Goal: Task Accomplishment & Management: Manage account settings

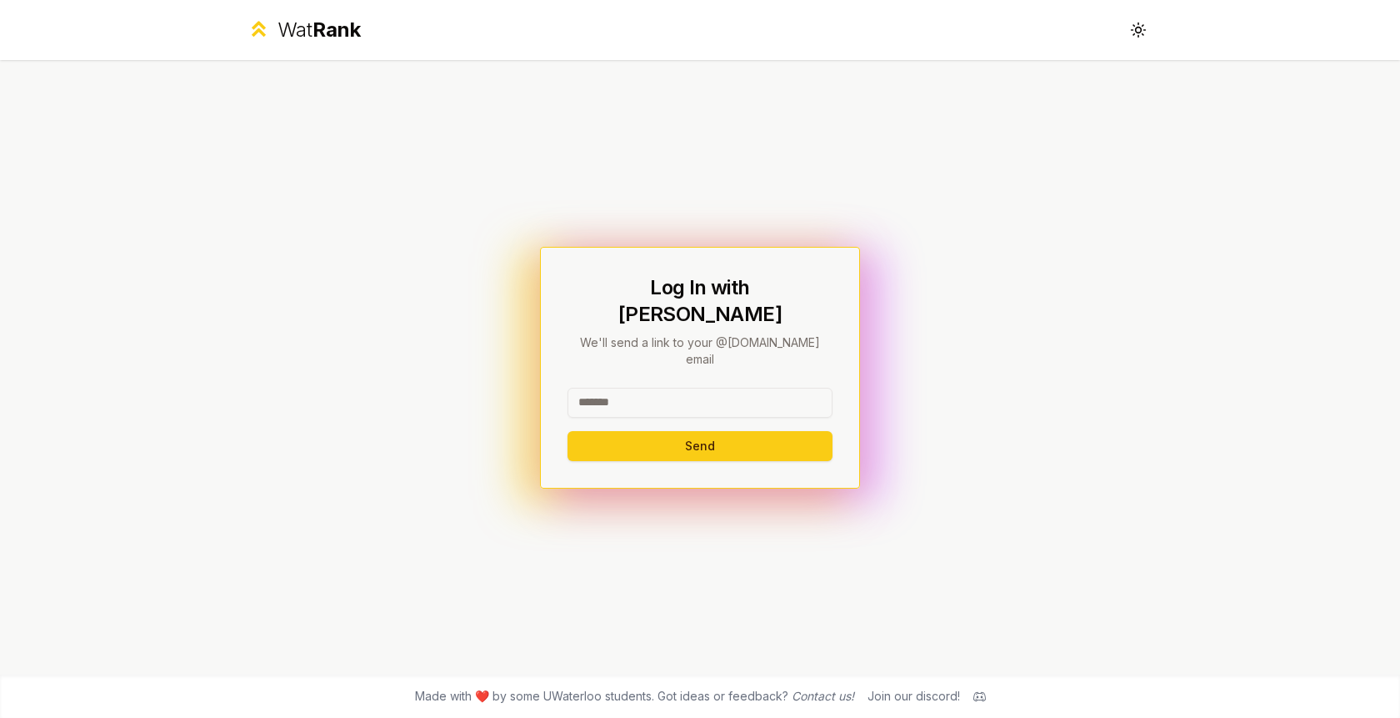
click at [659, 388] on input at bounding box center [700, 403] width 265 height 30
type input "*******"
click at [568, 431] on button "Send" at bounding box center [700, 446] width 265 height 30
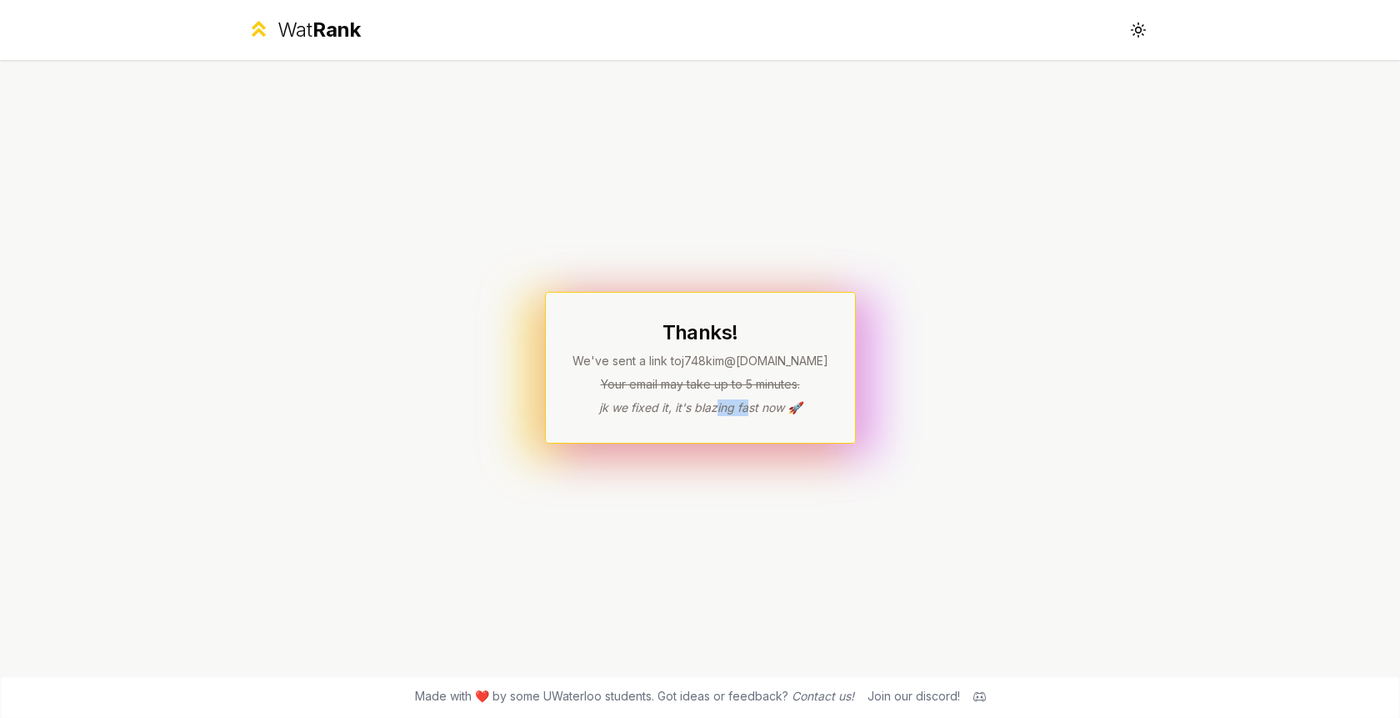
drag, startPoint x: 716, startPoint y: 408, endPoint x: 759, endPoint y: 408, distance: 42.5
click at [754, 408] on p "jk we fixed it, it's blazing fast now 🚀" at bounding box center [701, 407] width 256 height 17
click at [759, 408] on p "jk we fixed it, it's blazing fast now 🚀" at bounding box center [701, 407] width 256 height 17
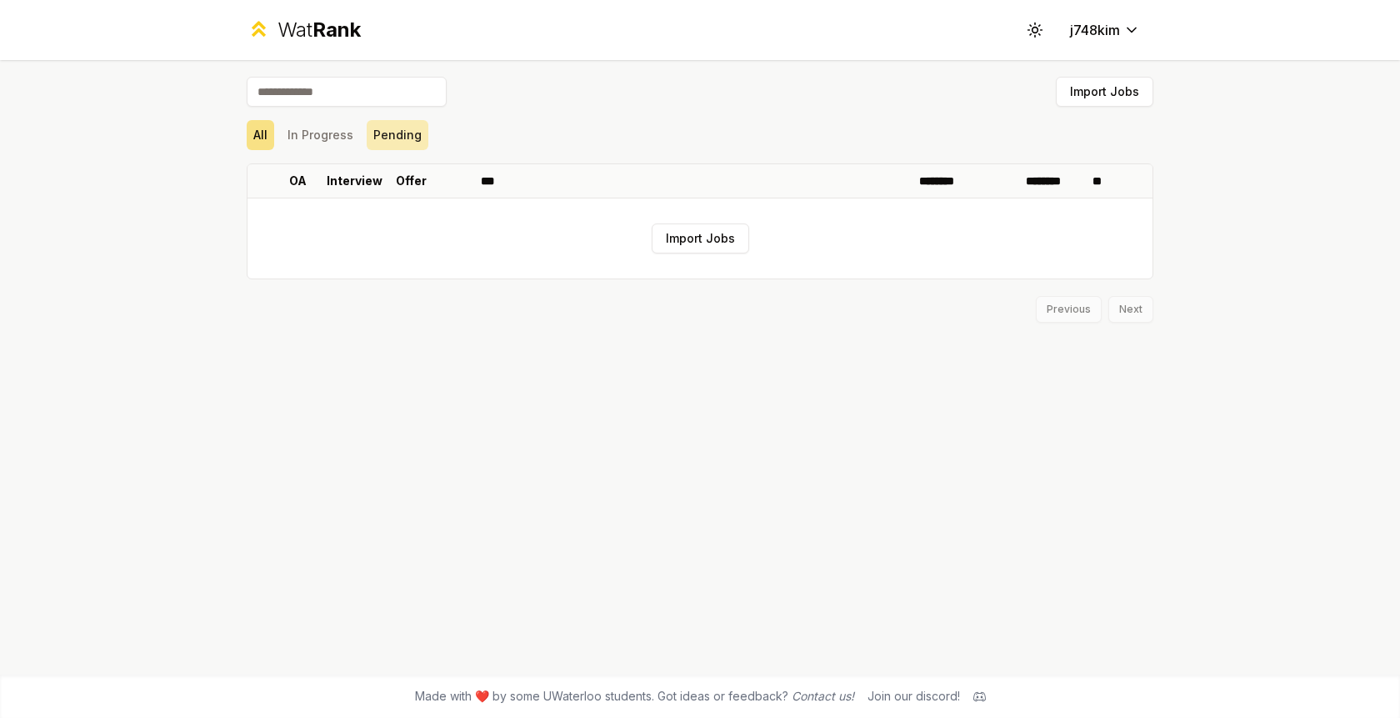
click at [402, 140] on button "Pending" at bounding box center [398, 135] width 62 height 30
click at [346, 138] on button "In Progress" at bounding box center [320, 135] width 79 height 30
click at [709, 234] on button "Import Jobs" at bounding box center [701, 238] width 98 height 30
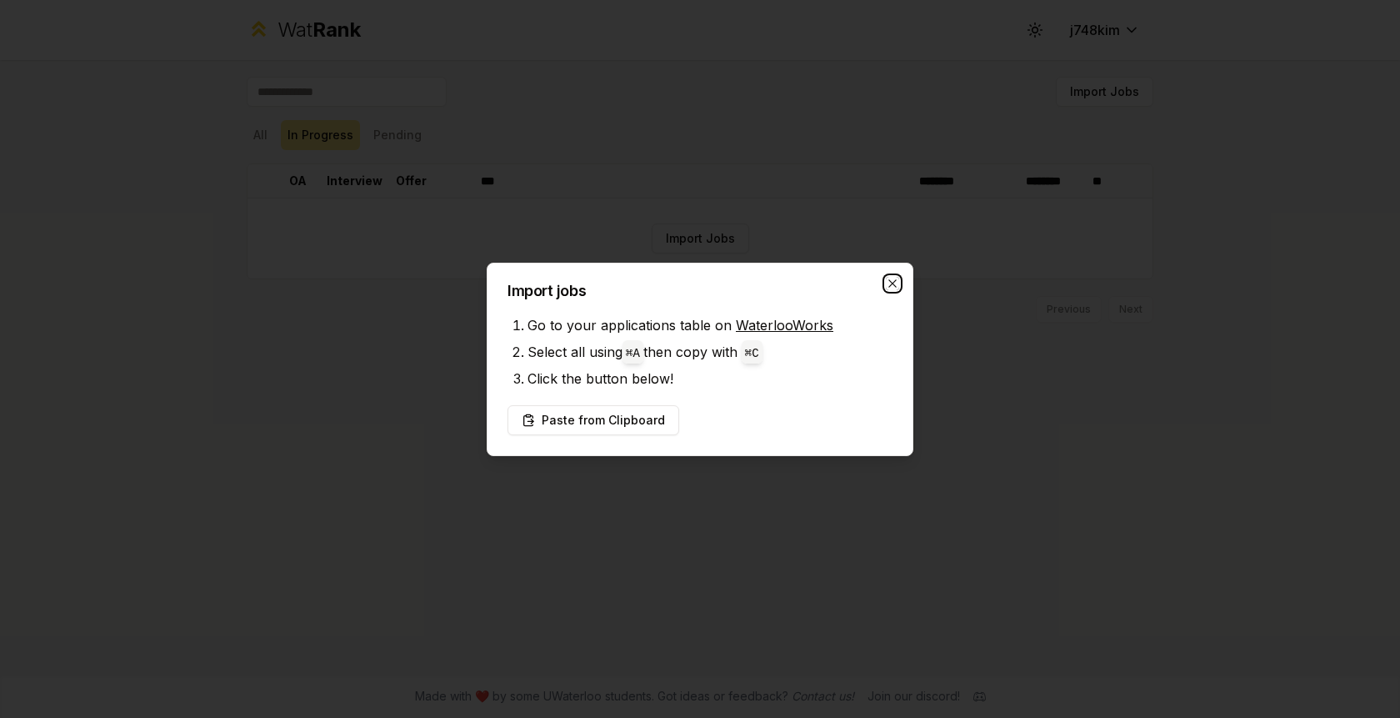
click at [894, 281] on icon "button" at bounding box center [893, 283] width 8 height 8
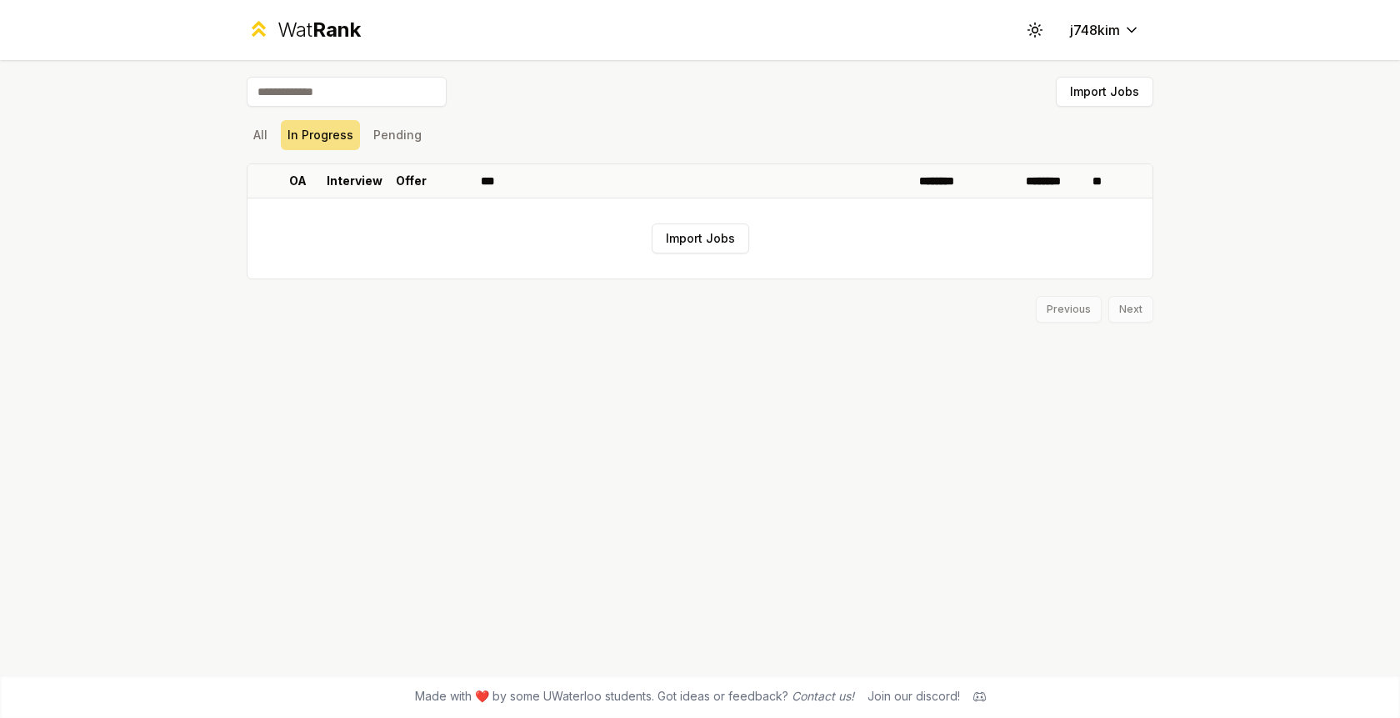
click at [341, 35] on span "Rank" at bounding box center [337, 30] width 48 height 24
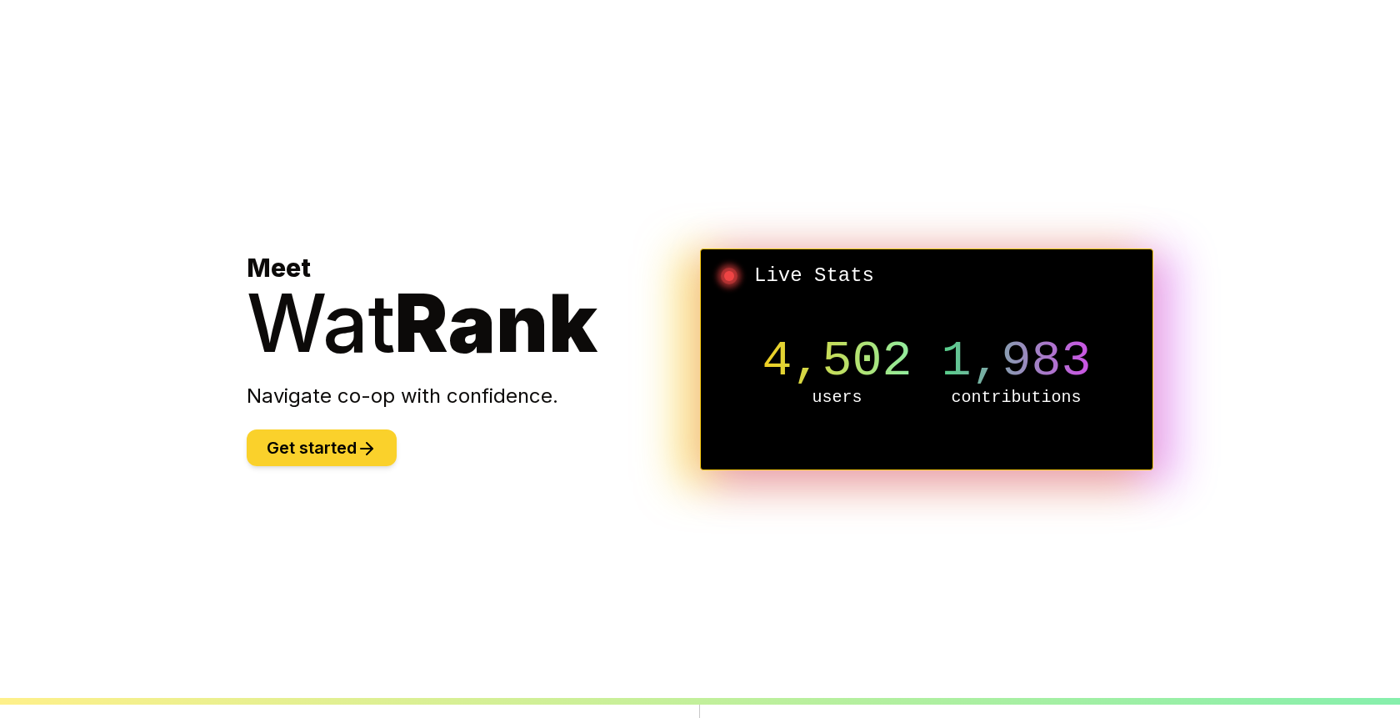
click at [349, 450] on button "Get started" at bounding box center [322, 447] width 150 height 37
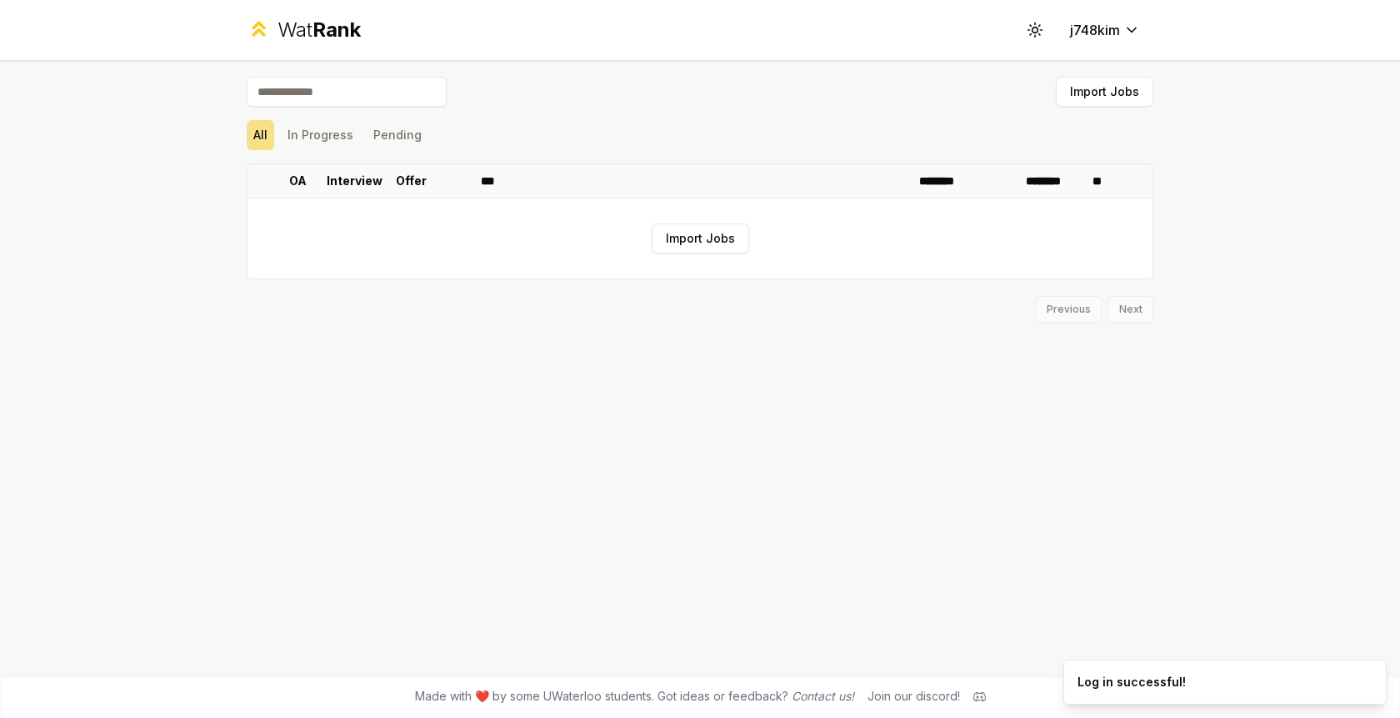
click at [1094, 48] on div "Wat Rank Toggle theme j748kim" at bounding box center [700, 30] width 960 height 60
click at [1094, 41] on button "j748kim" at bounding box center [1105, 30] width 97 height 30
click at [1100, 34] on html "Wat Rank Toggle theme j748kim Import Jobs All In Progress Pending OA Interview …" at bounding box center [700, 359] width 1400 height 718
click at [1017, 33] on html "Wat Rank Toggle theme j748kim Import Jobs All In Progress Pending OA Interview …" at bounding box center [700, 359] width 1400 height 718
click at [1032, 33] on icon at bounding box center [1035, 30] width 16 height 16
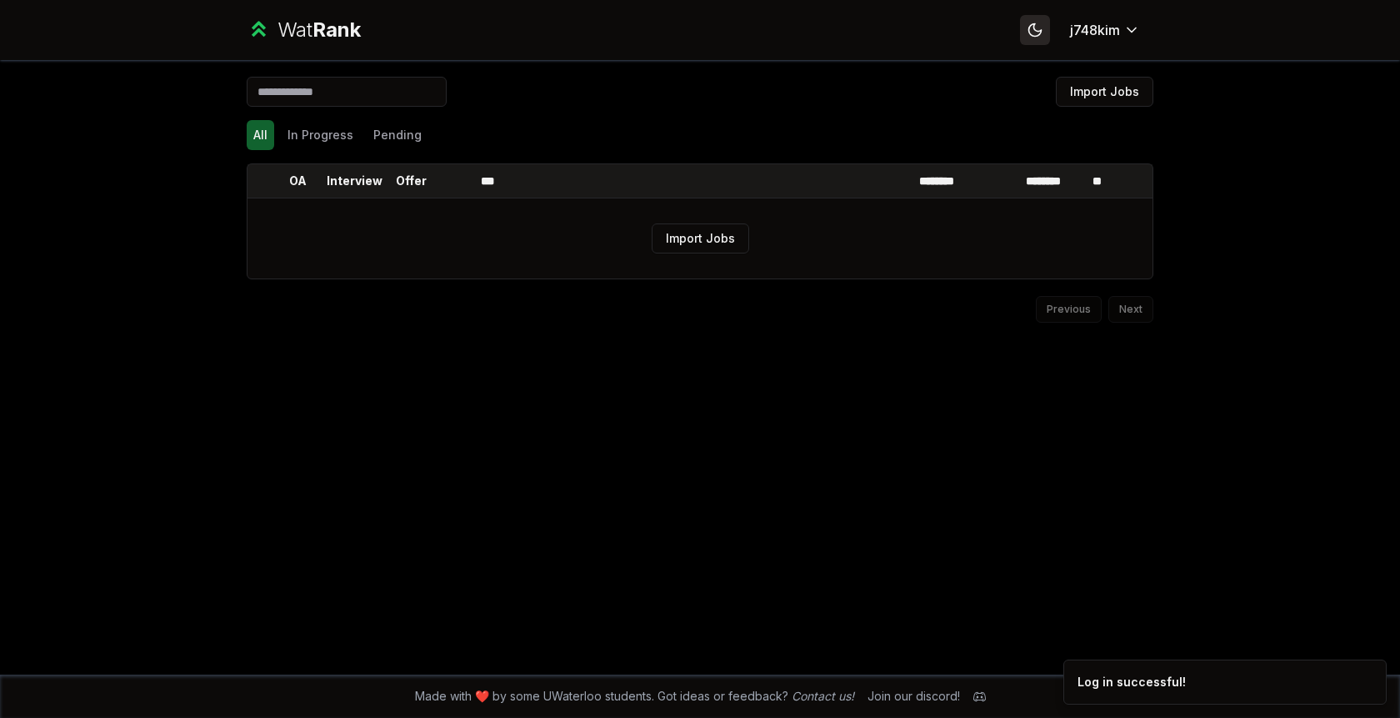
click at [1032, 33] on icon at bounding box center [1035, 30] width 16 height 16
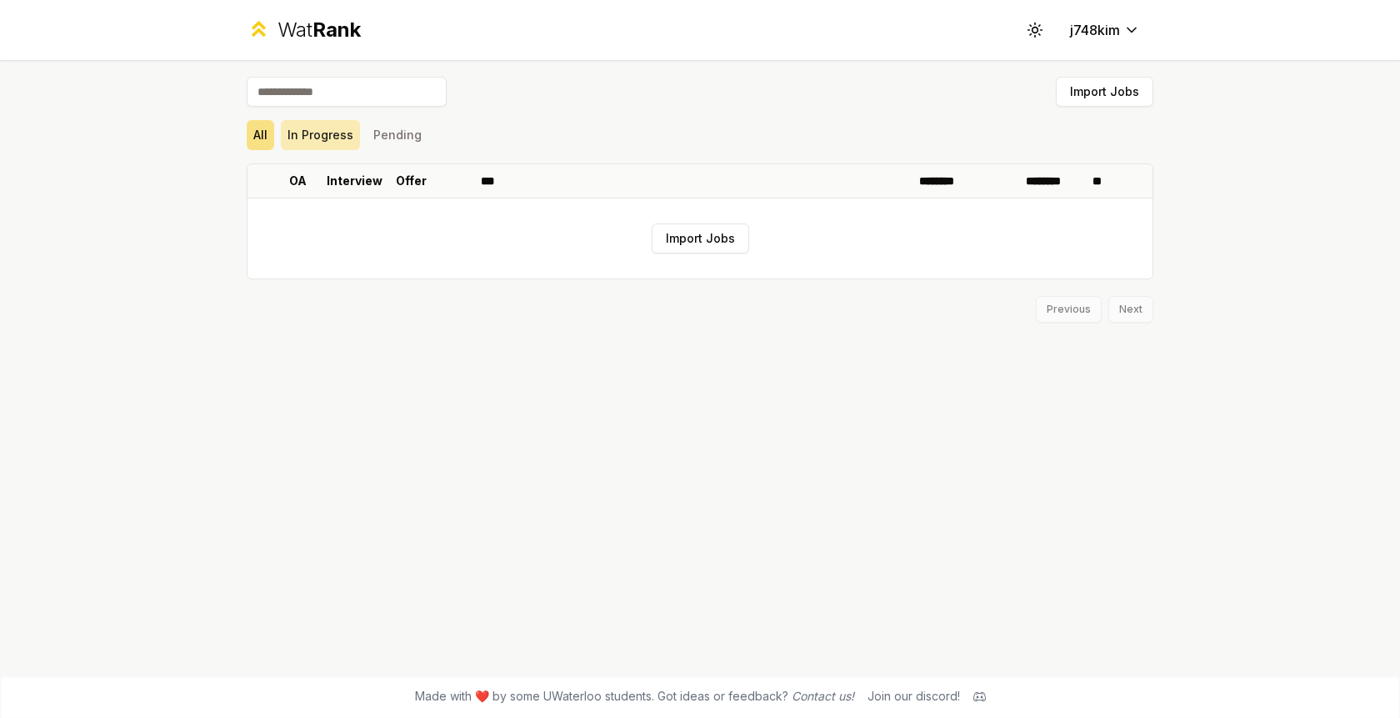
click at [317, 124] on button "In Progress" at bounding box center [320, 135] width 79 height 30
click at [376, 132] on button "Pending" at bounding box center [398, 135] width 62 height 30
click at [264, 136] on button "All" at bounding box center [261, 135] width 28 height 30
click at [724, 227] on button "Import Jobs" at bounding box center [701, 238] width 98 height 30
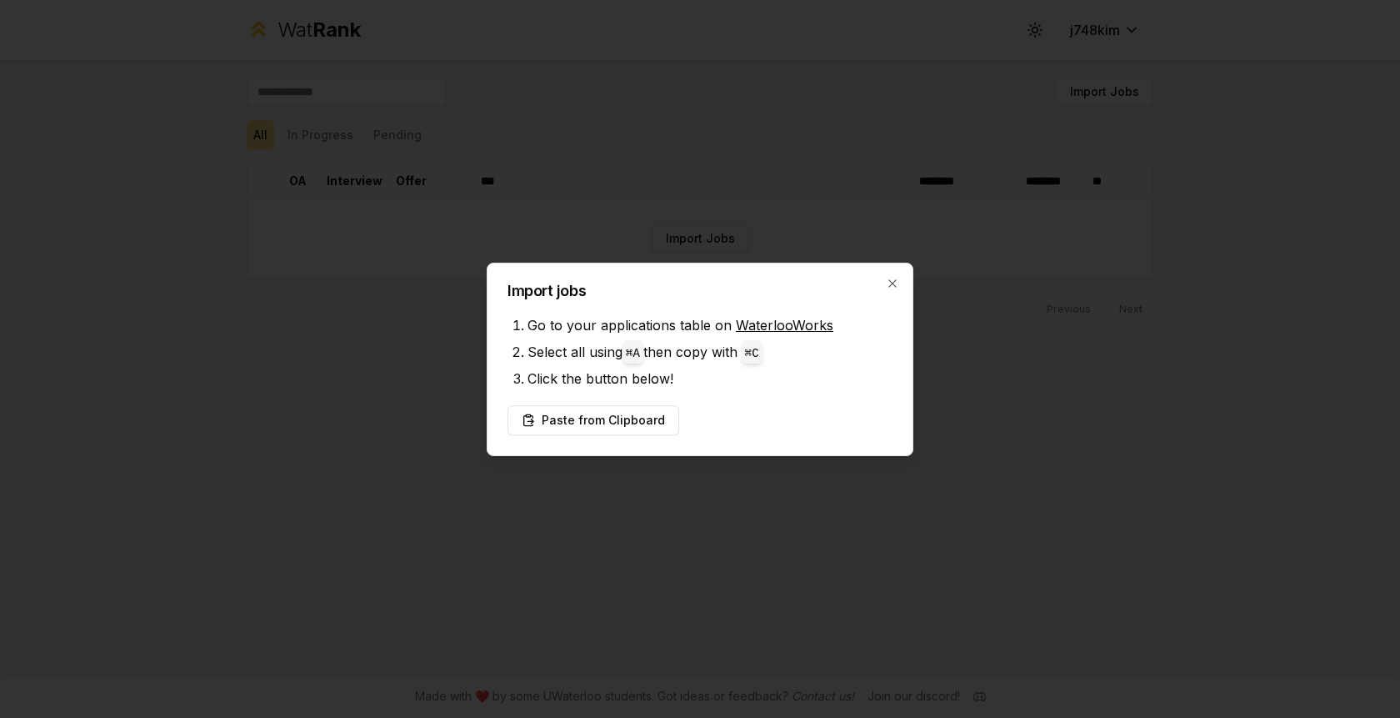
click at [774, 328] on link "WaterlooWorks" at bounding box center [785, 325] width 98 height 17
click at [613, 423] on button "Paste from Clipboard" at bounding box center [594, 420] width 172 height 30
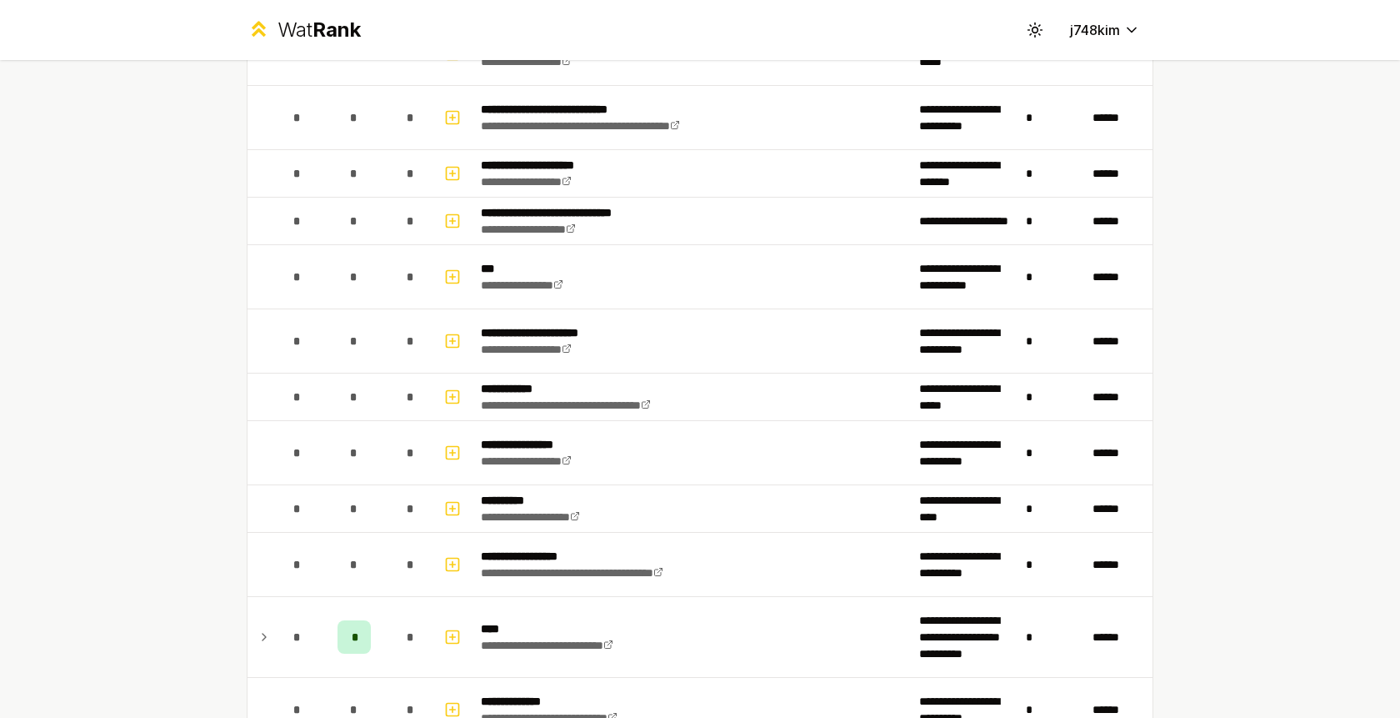
scroll to position [965, 0]
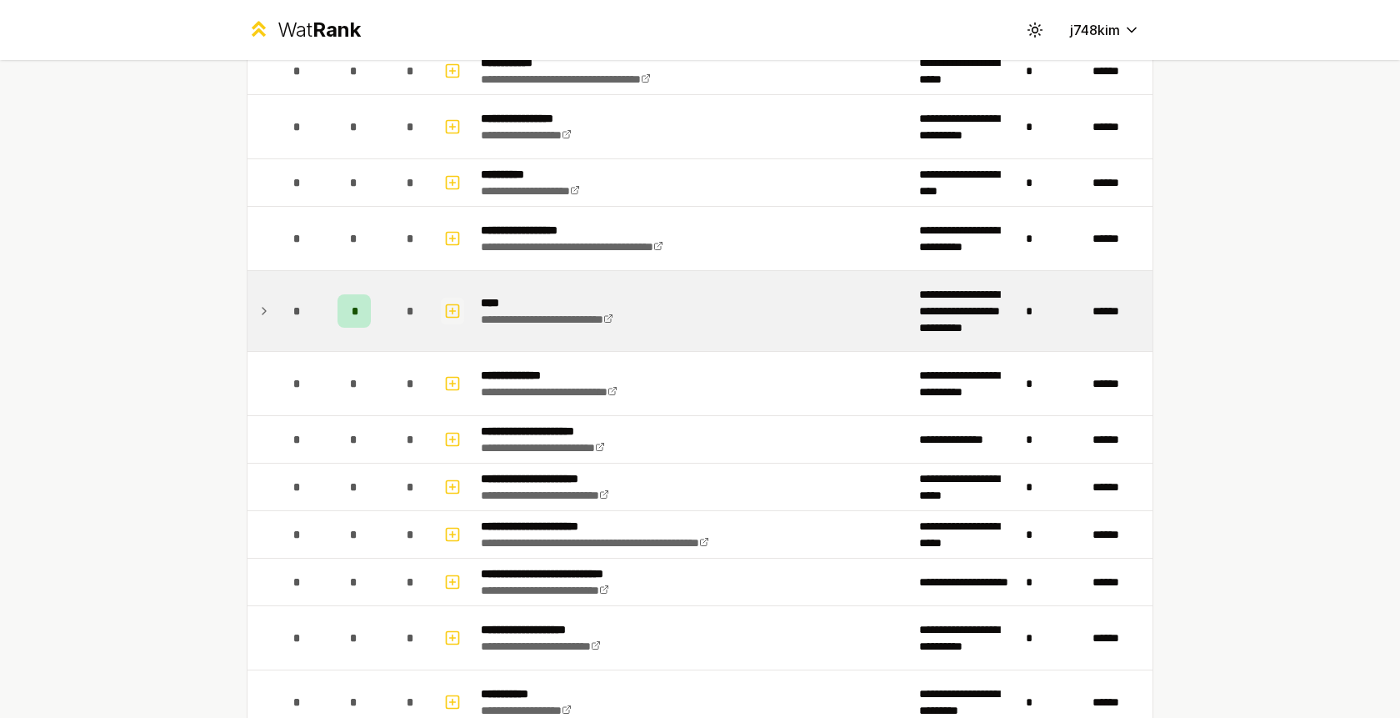
click at [450, 314] on icon "button" at bounding box center [452, 311] width 17 height 20
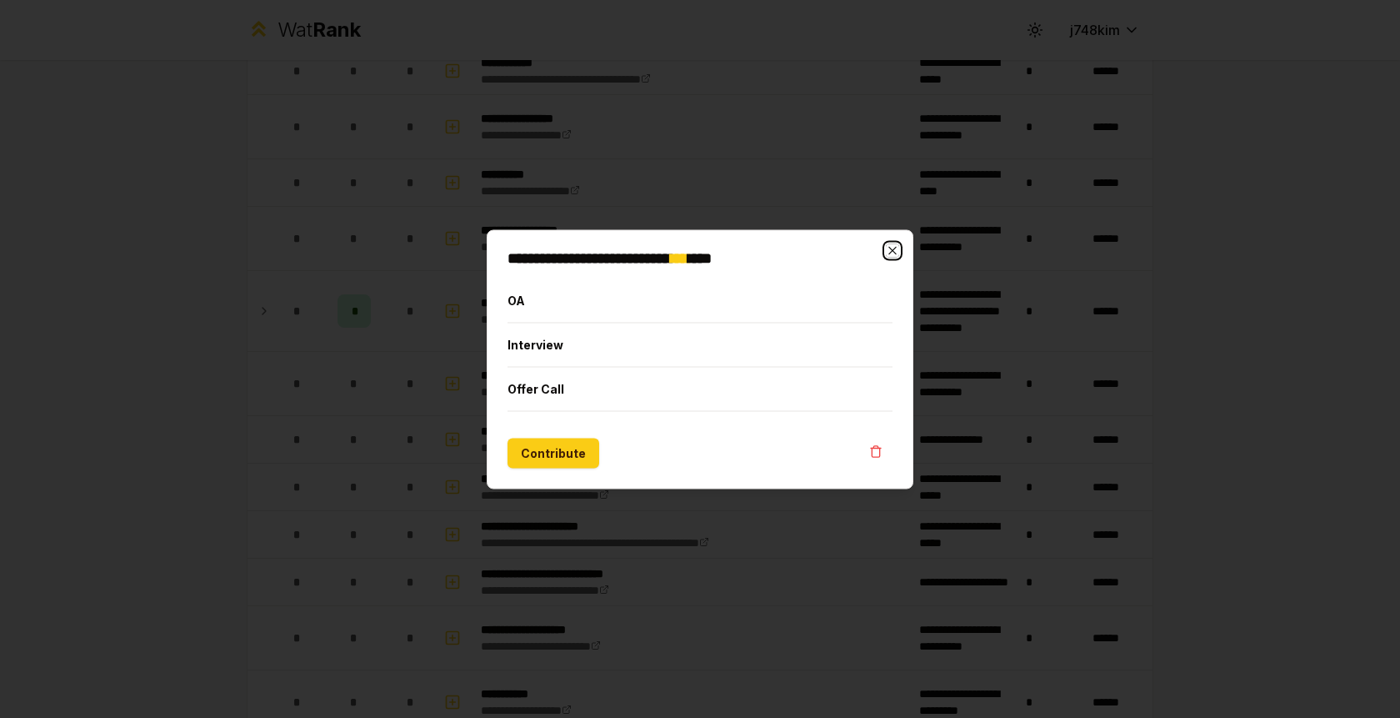
click at [888, 245] on icon "button" at bounding box center [892, 249] width 13 height 13
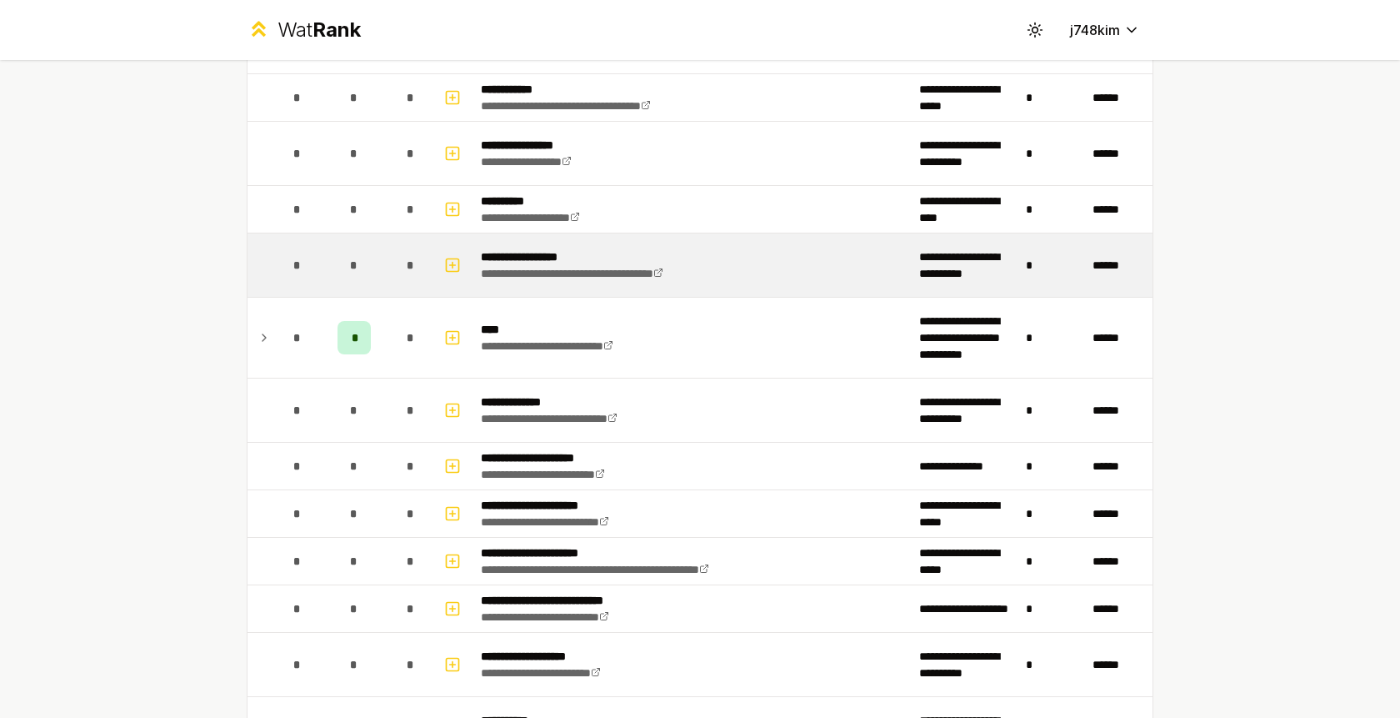
scroll to position [899, 0]
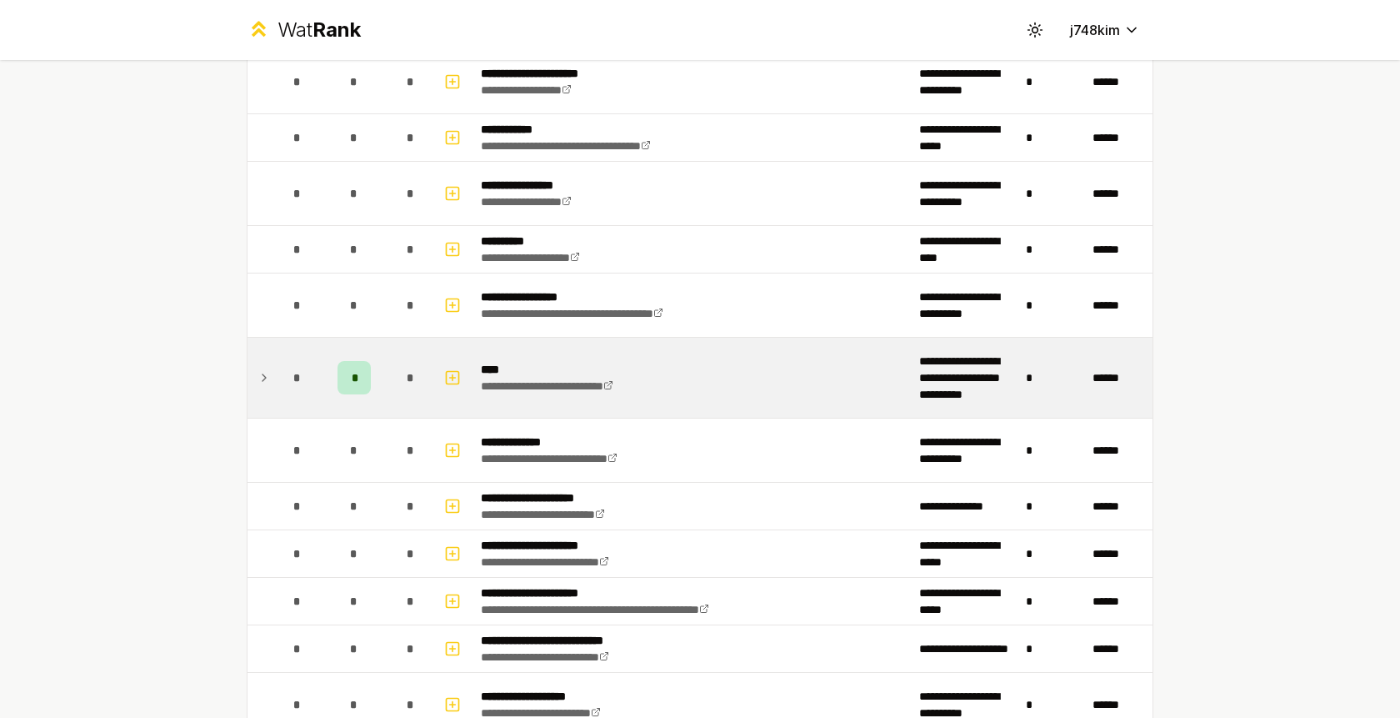
click at [363, 373] on div "*" at bounding box center [354, 377] width 33 height 33
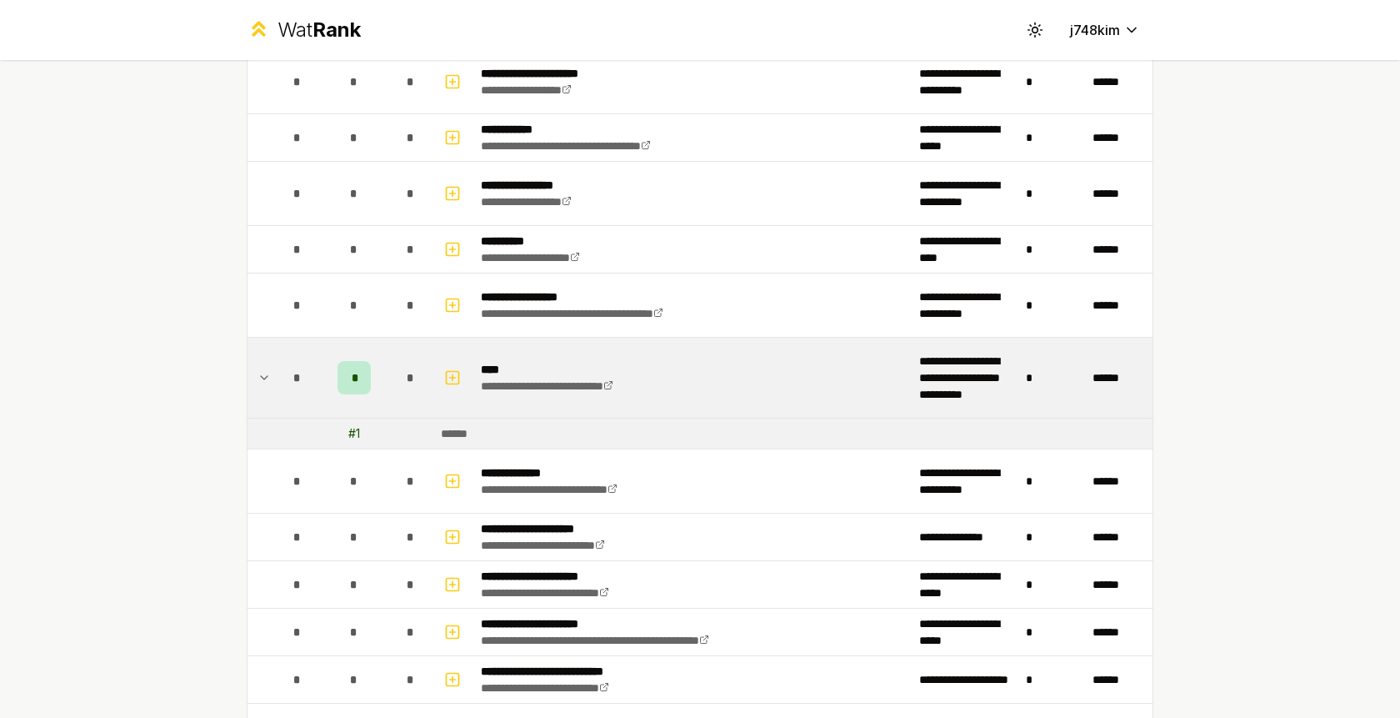
click at [363, 380] on div "*" at bounding box center [354, 377] width 33 height 33
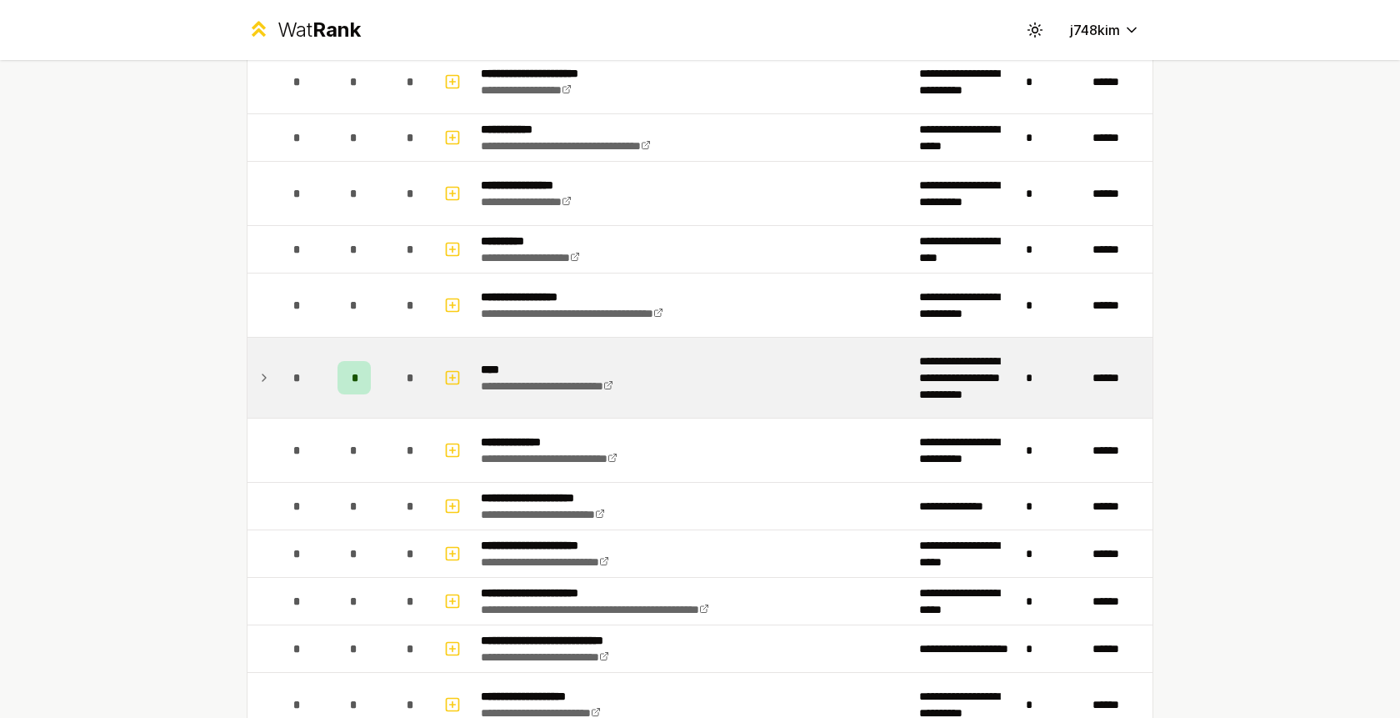
click at [363, 380] on div "*" at bounding box center [354, 377] width 33 height 33
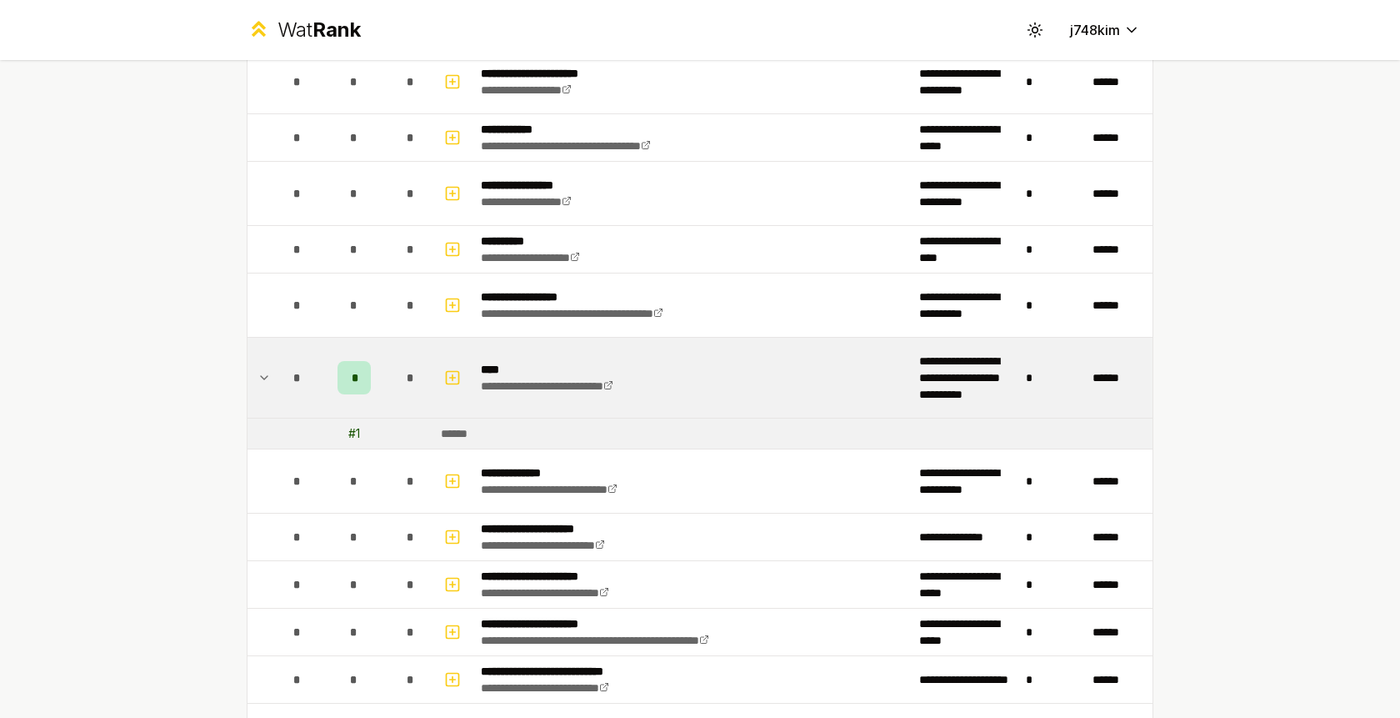
click at [298, 381] on span "*" at bounding box center [297, 377] width 8 height 17
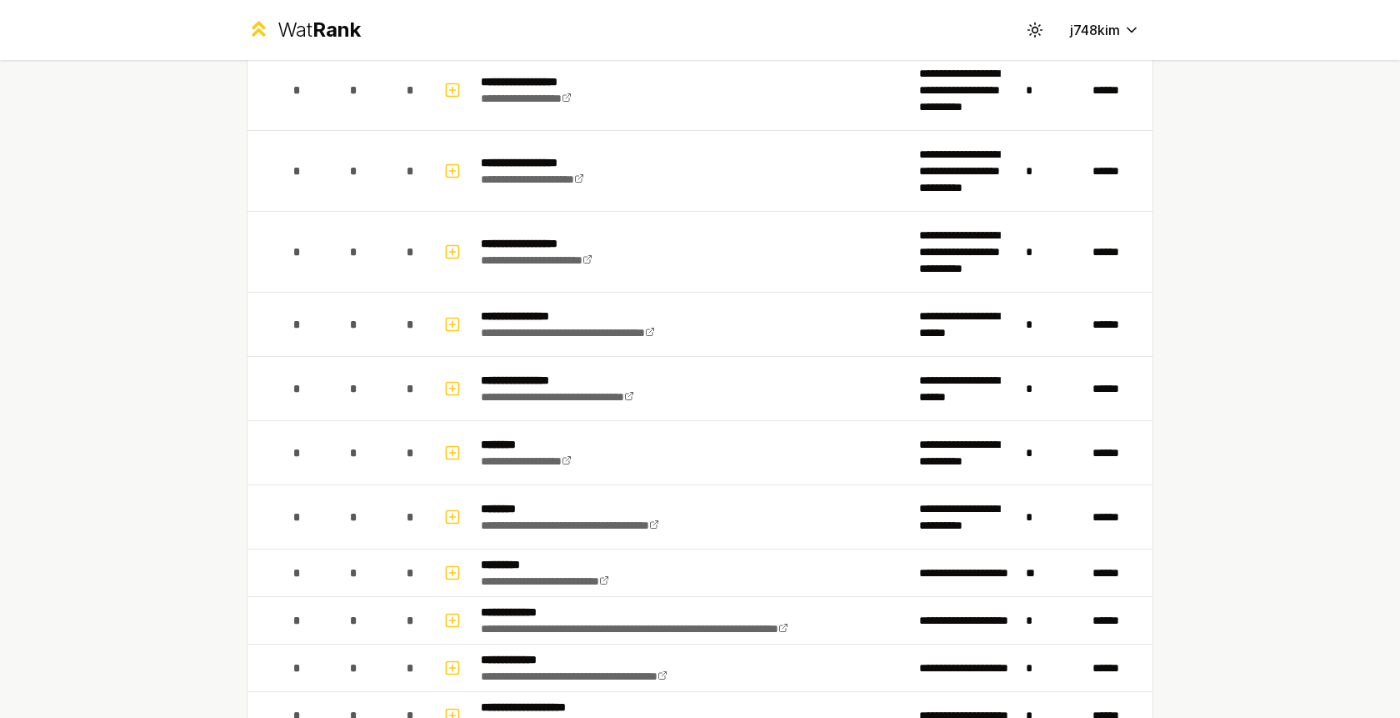
scroll to position [1969, 0]
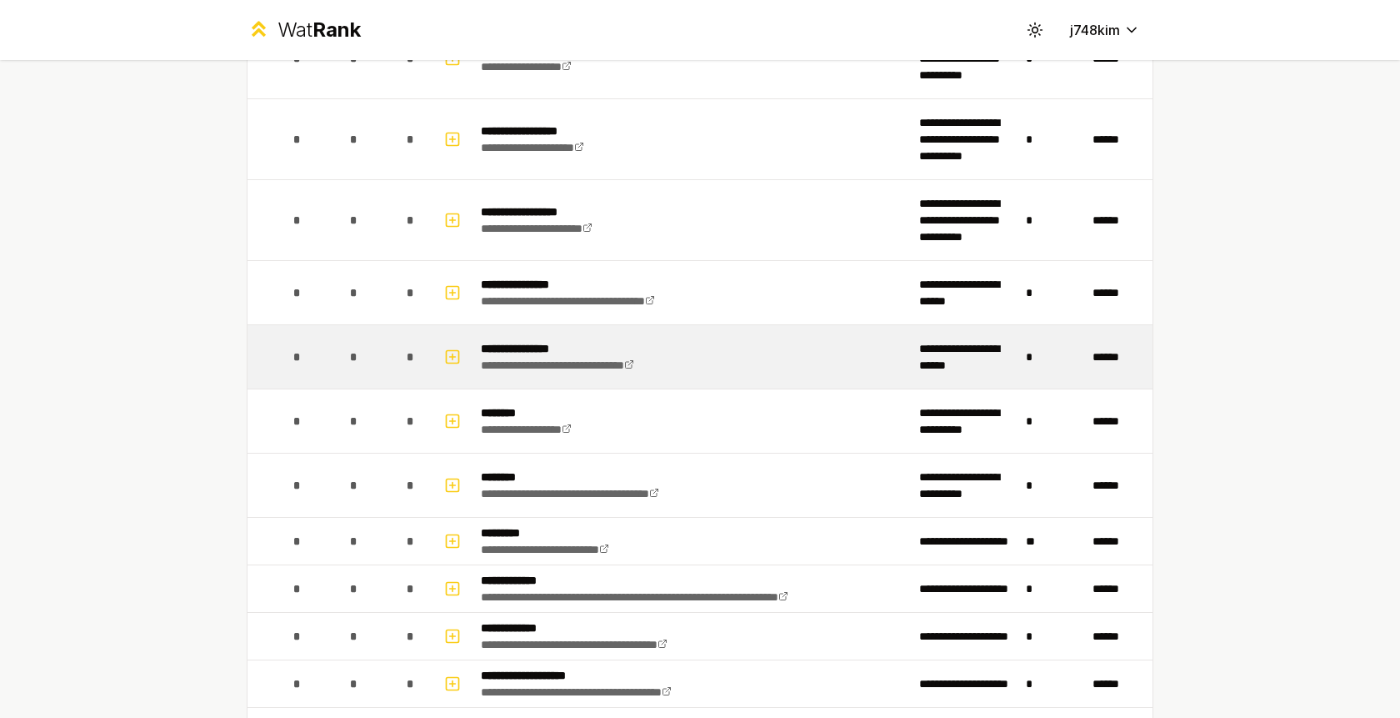
click at [356, 346] on div "*" at bounding box center [354, 356] width 33 height 33
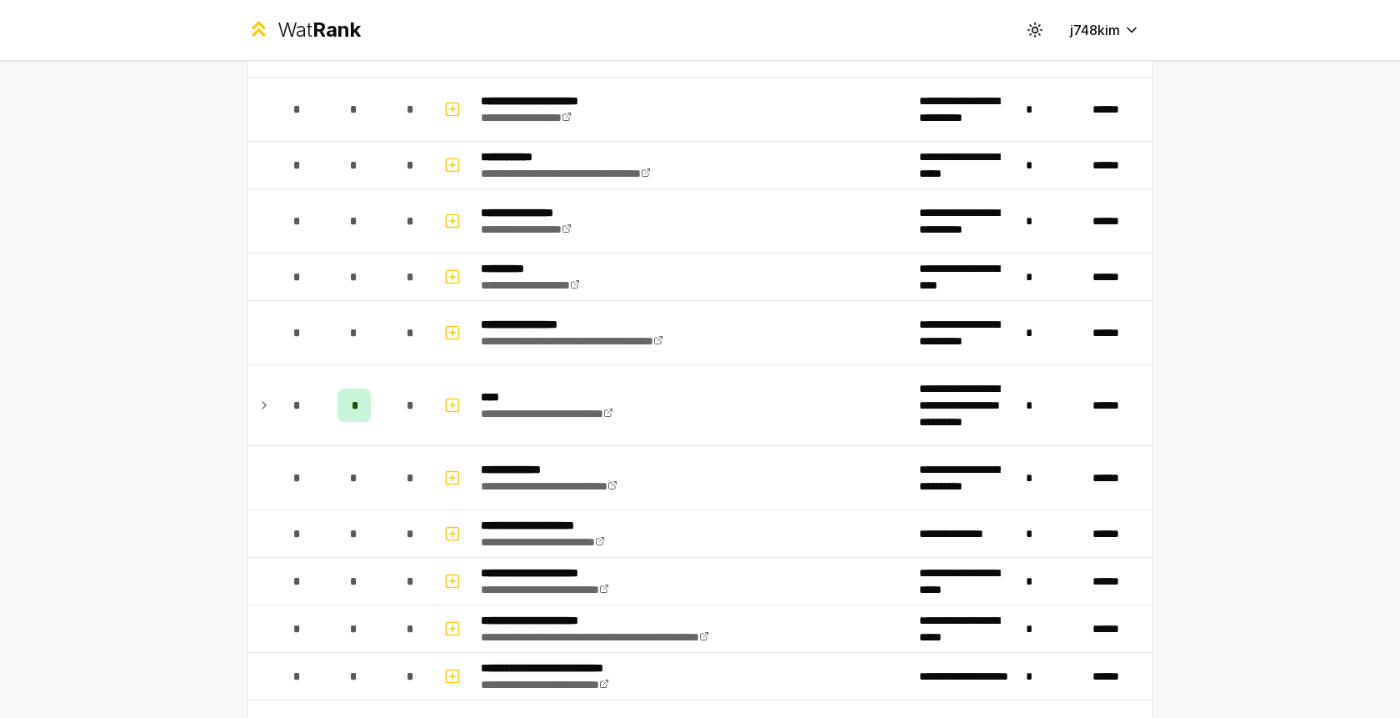
scroll to position [809, 0]
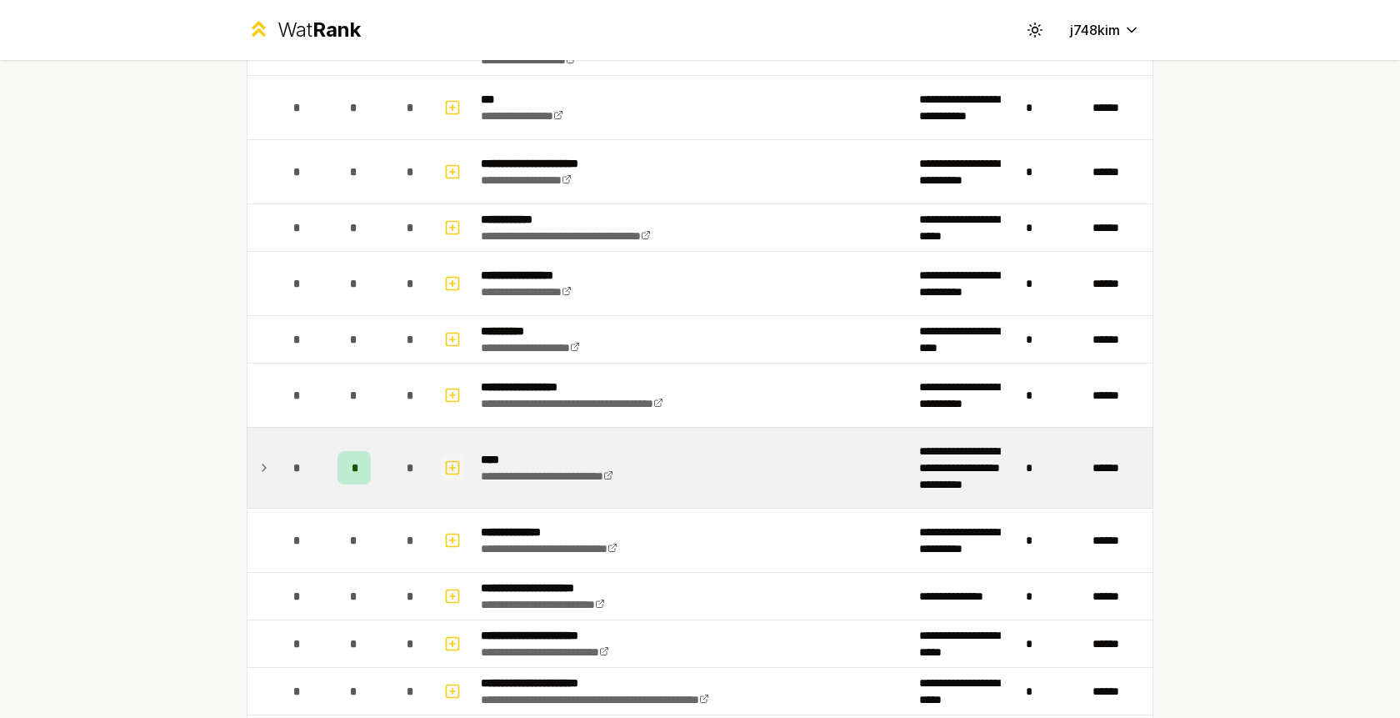
click at [459, 460] on icon "button" at bounding box center [452, 468] width 17 height 20
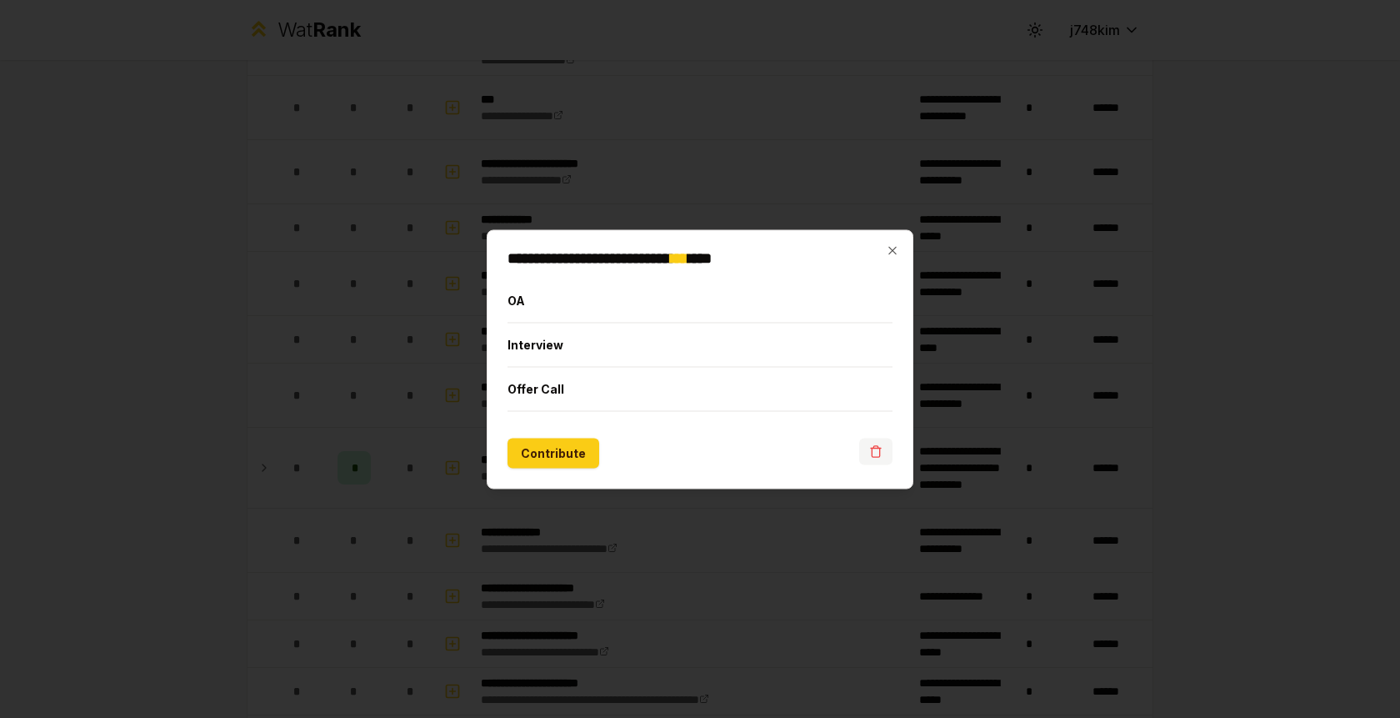
click at [877, 457] on icon "button" at bounding box center [875, 450] width 13 height 13
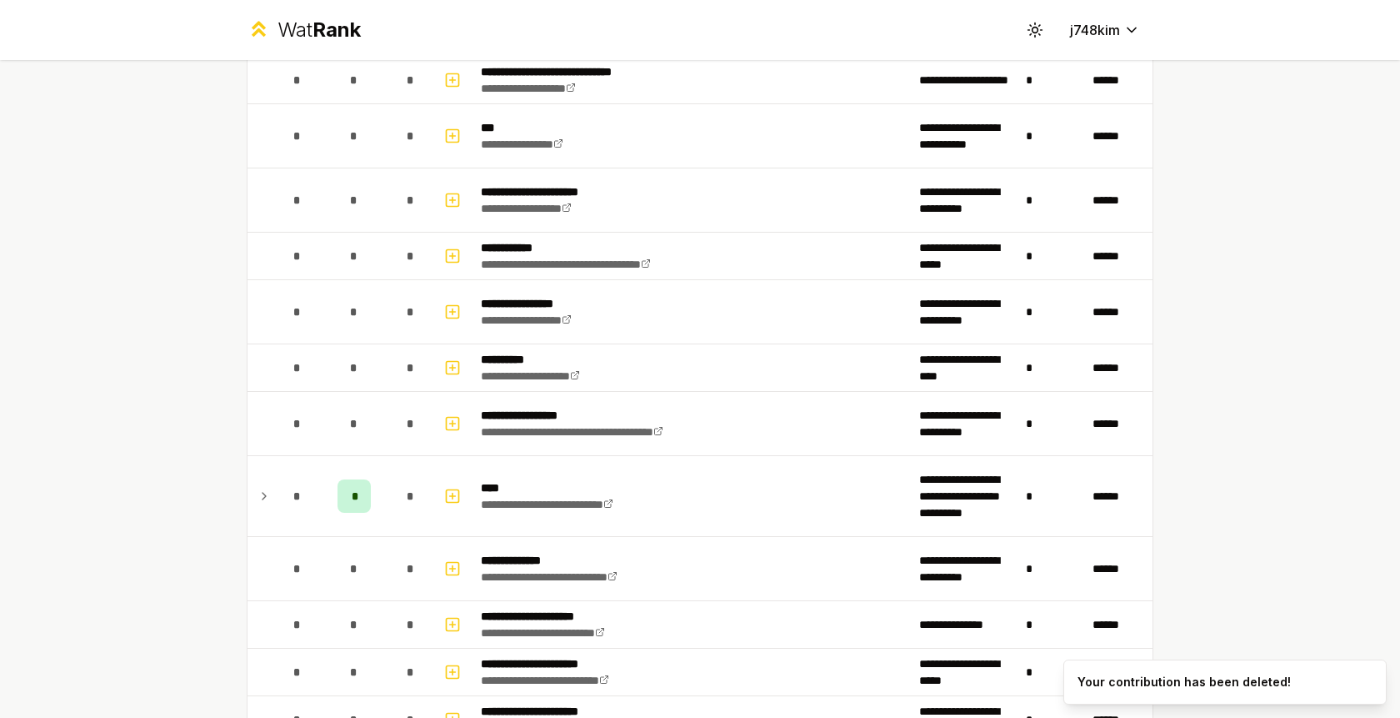
scroll to position [779, 0]
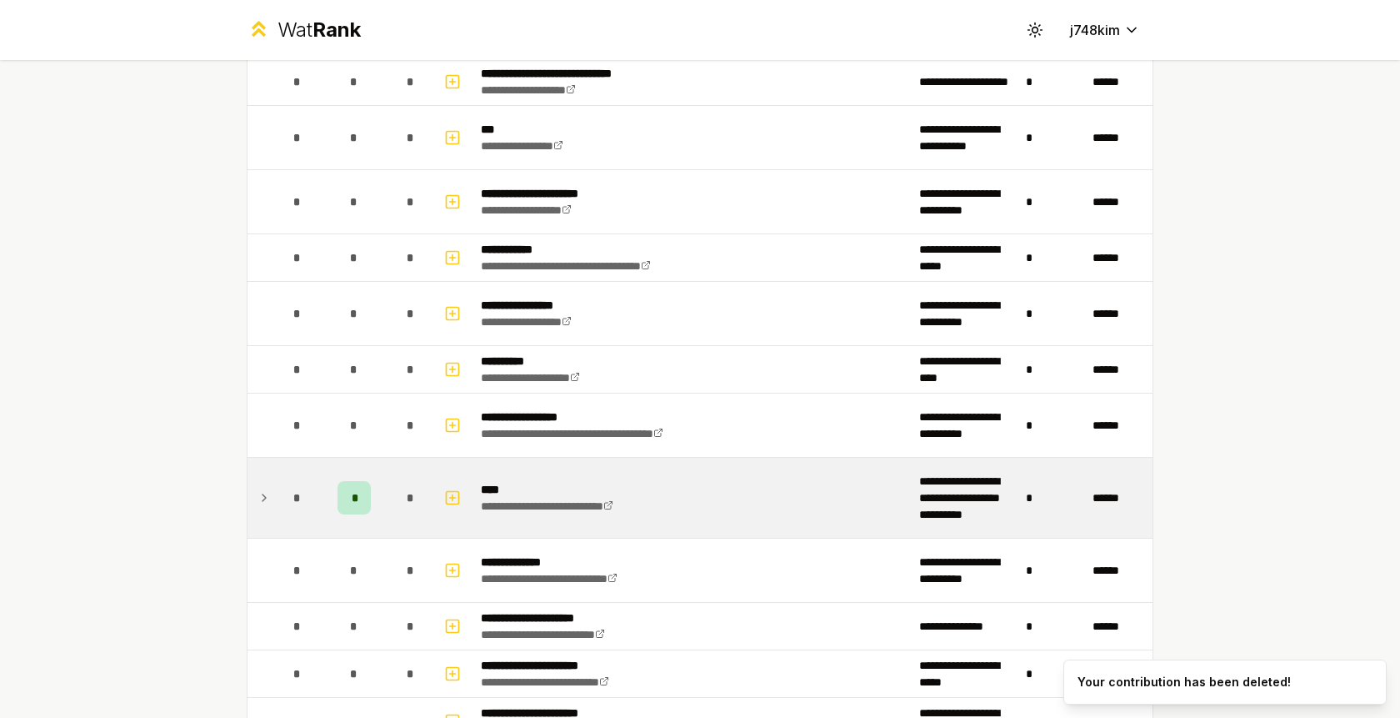
click at [354, 497] on span "*" at bounding box center [354, 497] width 5 height 17
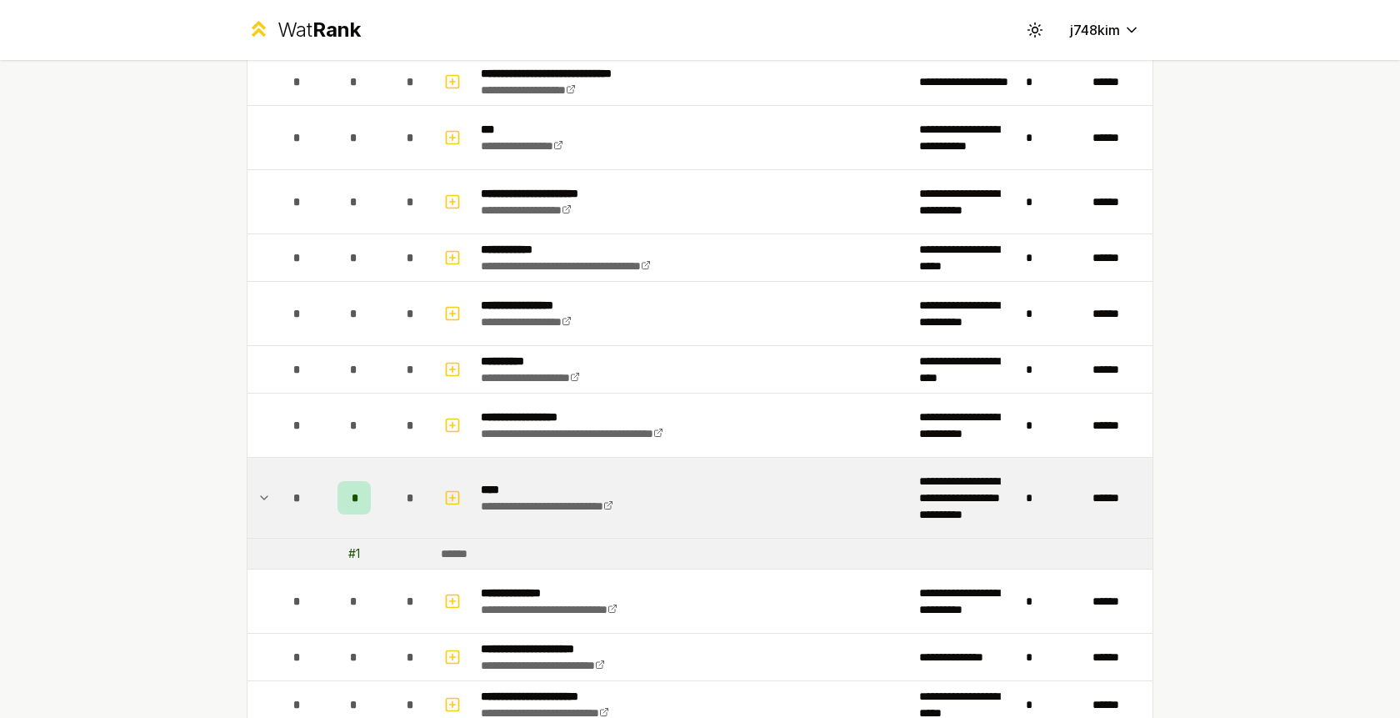
click at [353, 561] on div "# 1" at bounding box center [354, 553] width 12 height 17
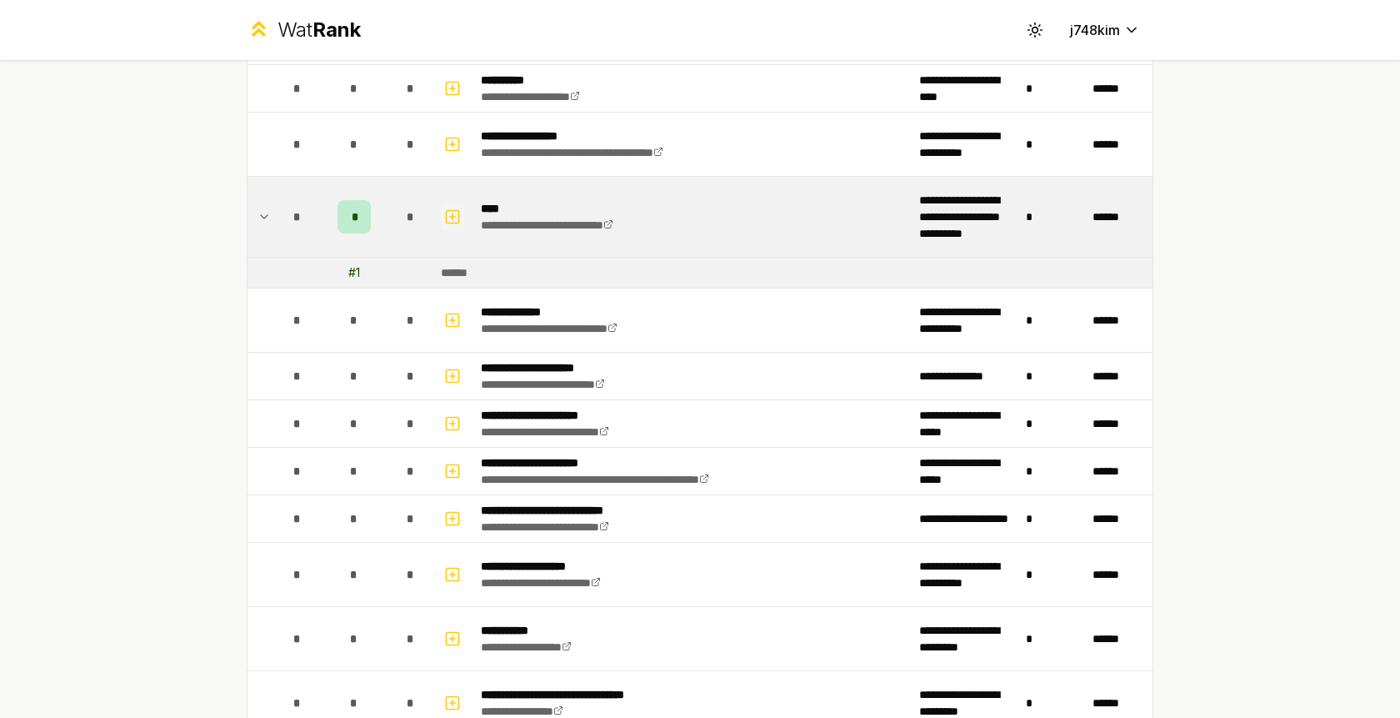
scroll to position [901, 0]
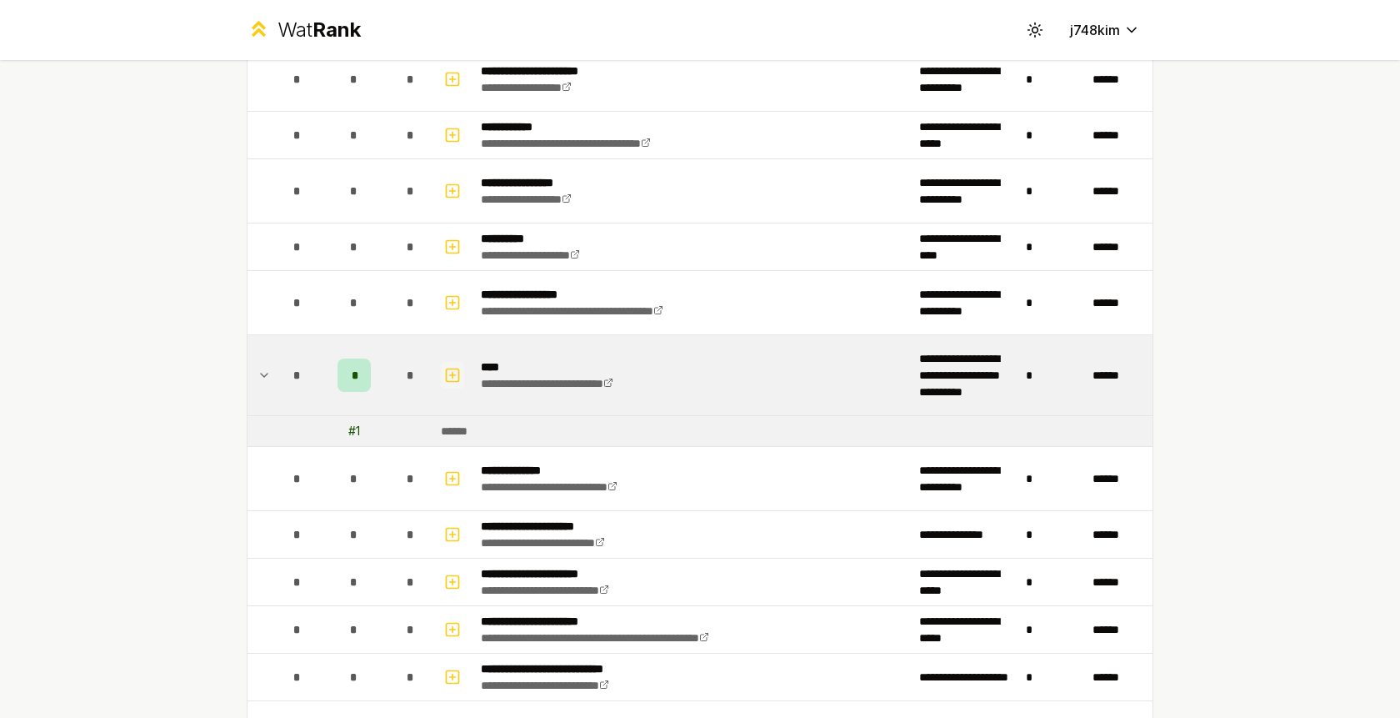
click at [452, 369] on icon "button" at bounding box center [452, 375] width 17 height 20
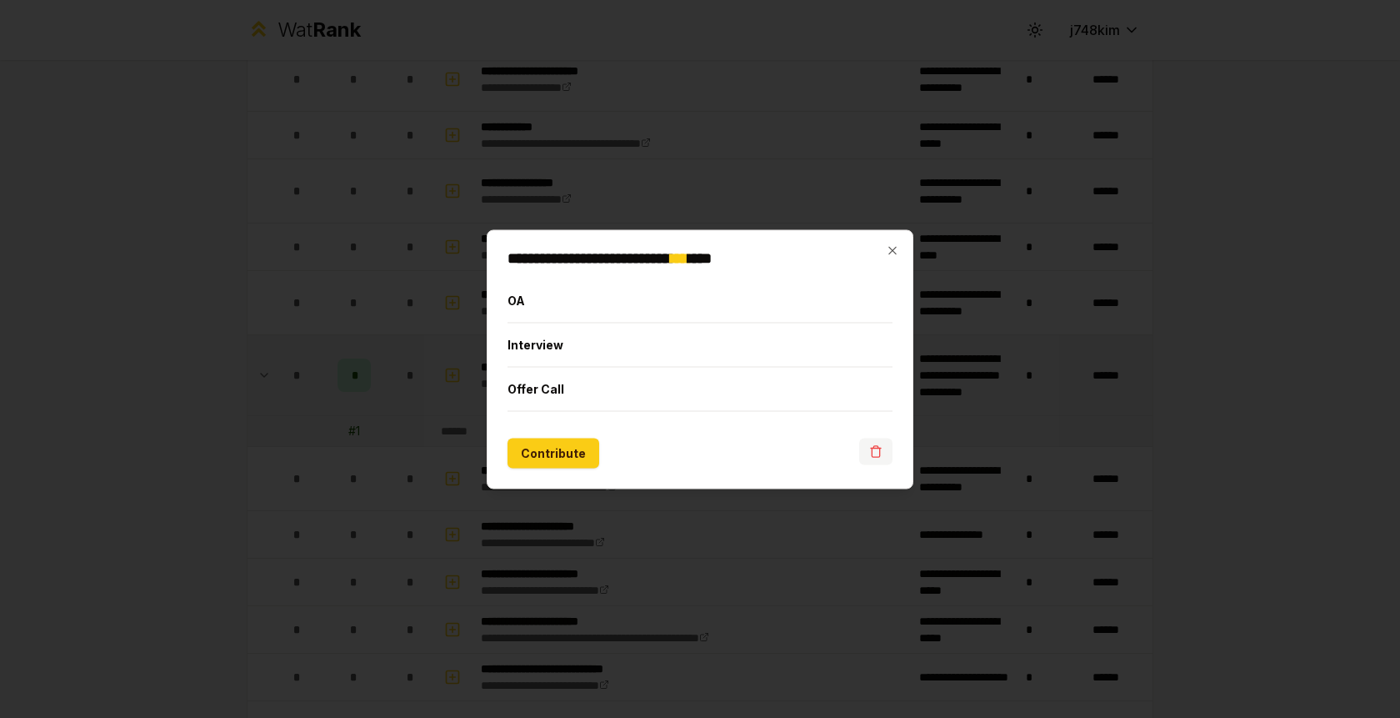
click at [868, 444] on button "button" at bounding box center [875, 451] width 33 height 27
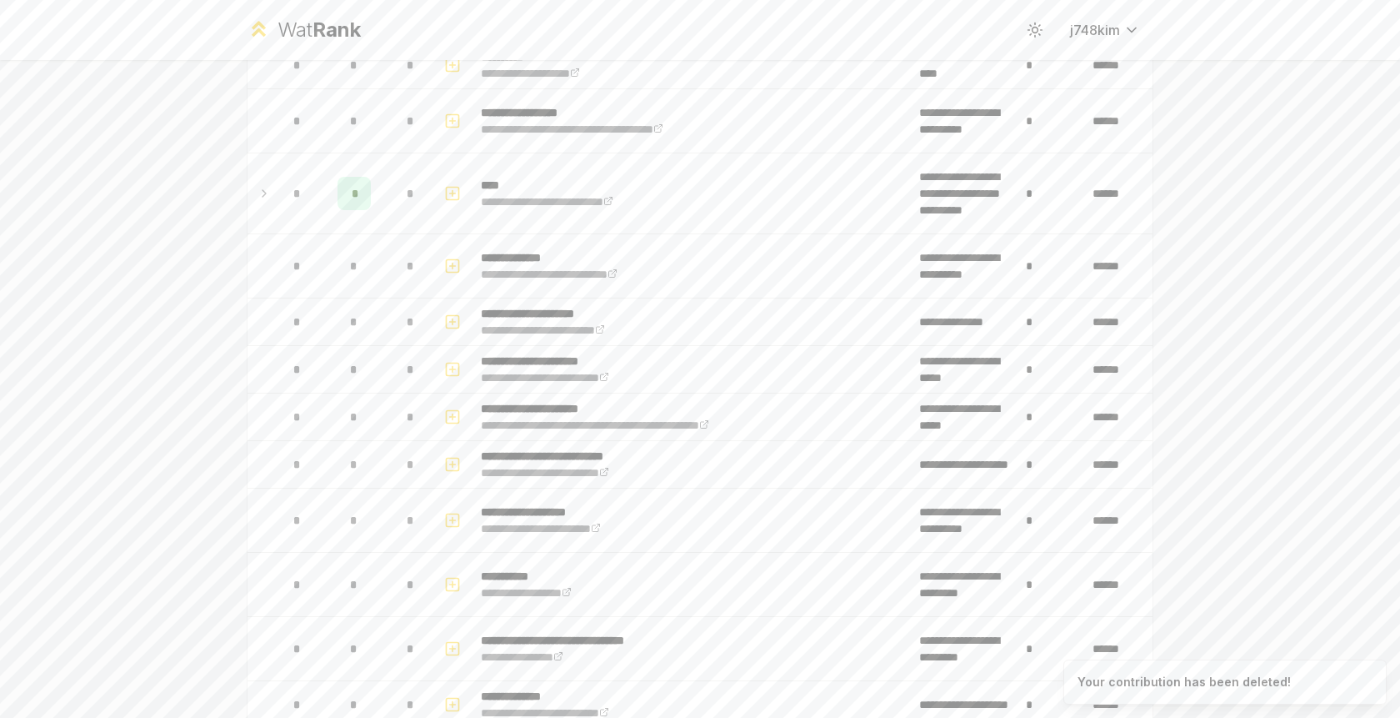
scroll to position [1080, 0]
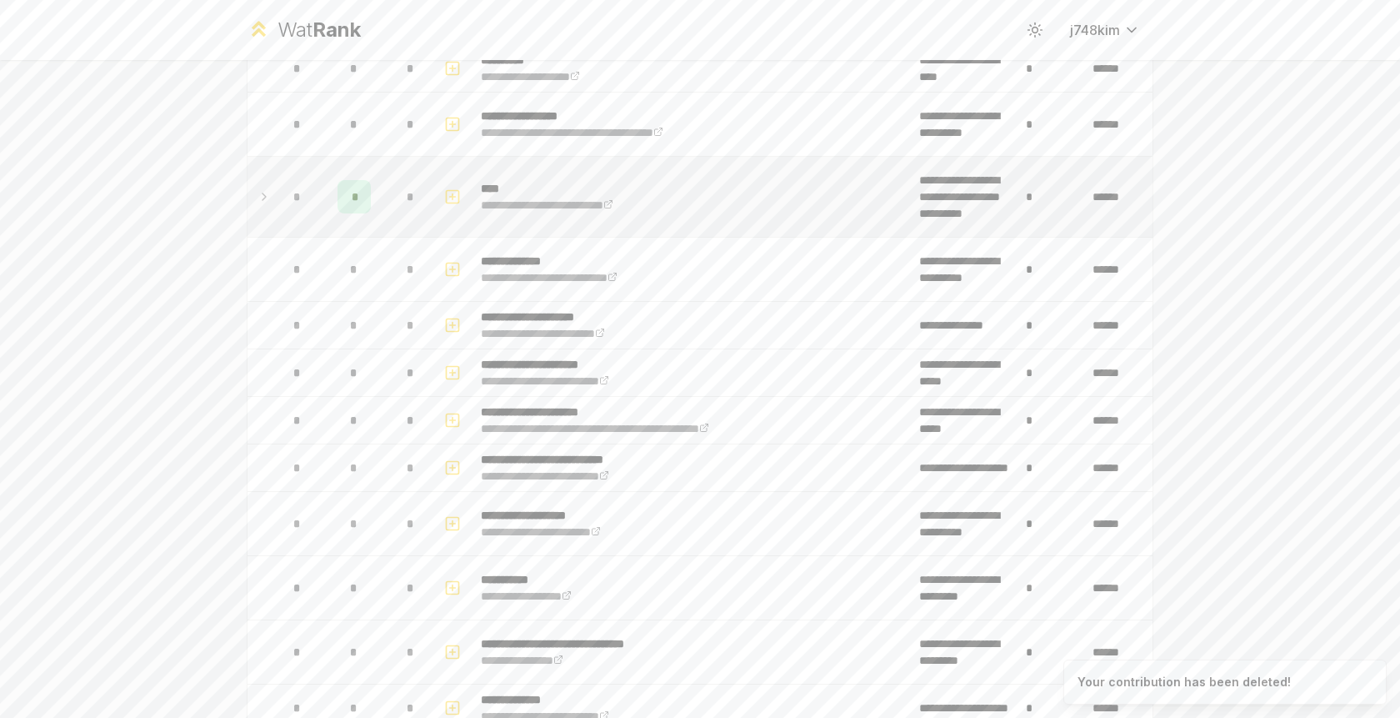
click at [263, 193] on icon at bounding box center [264, 196] width 3 height 7
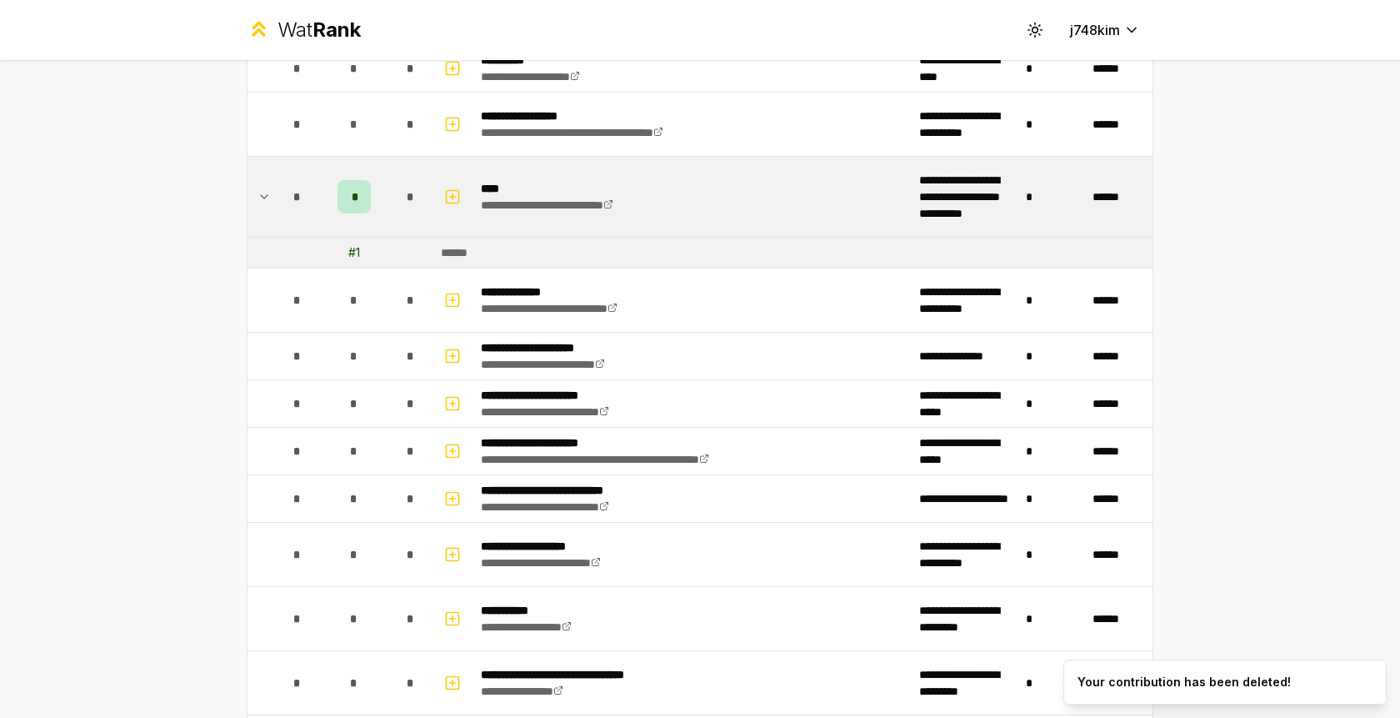
click at [371, 259] on td "# 1" at bounding box center [354, 253] width 67 height 30
click at [343, 253] on td "# 1" at bounding box center [354, 253] width 67 height 30
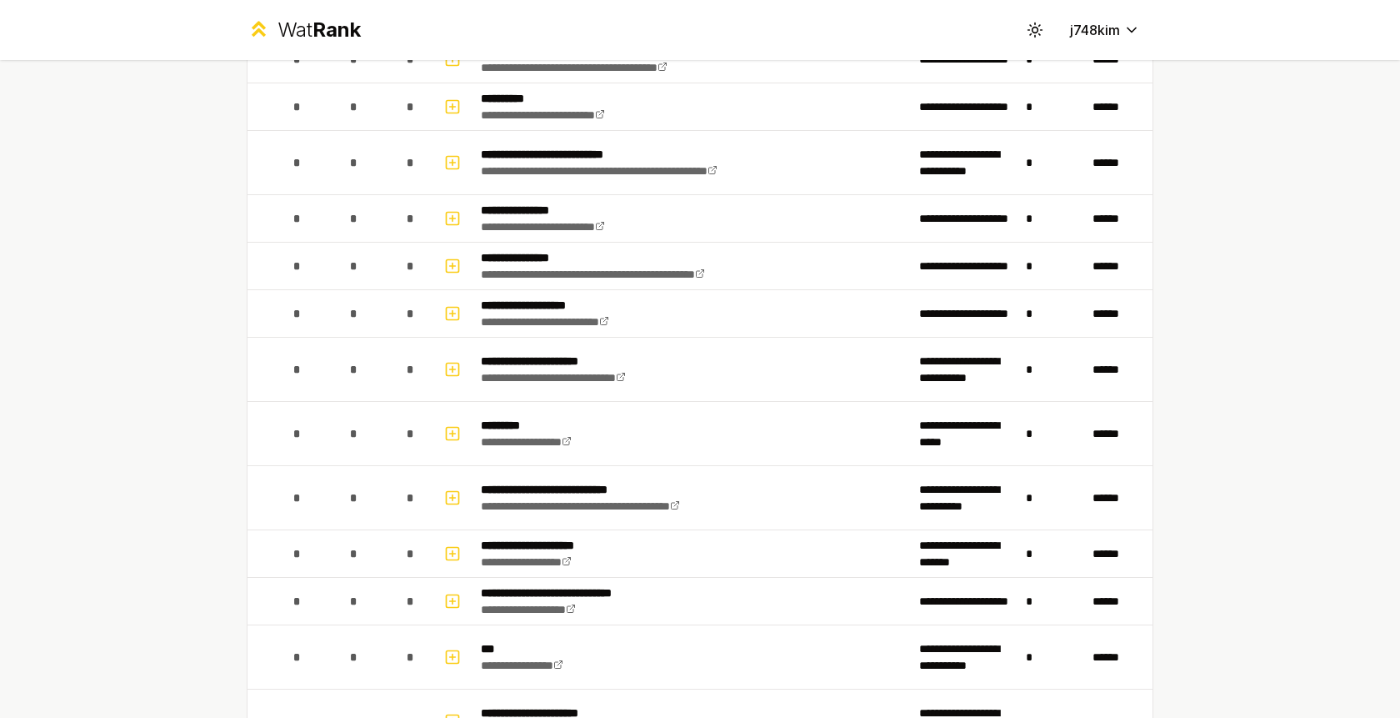
scroll to position [0, 0]
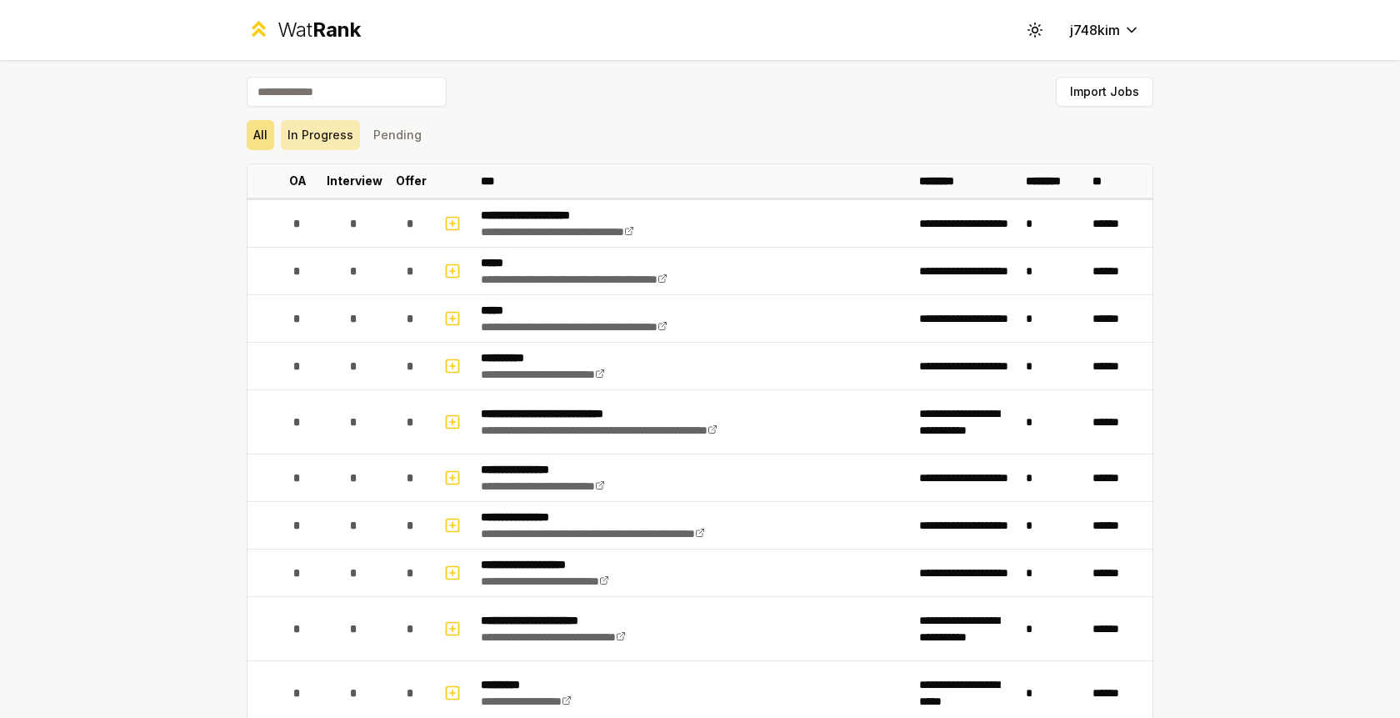
click at [321, 138] on button "In Progress" at bounding box center [320, 135] width 79 height 30
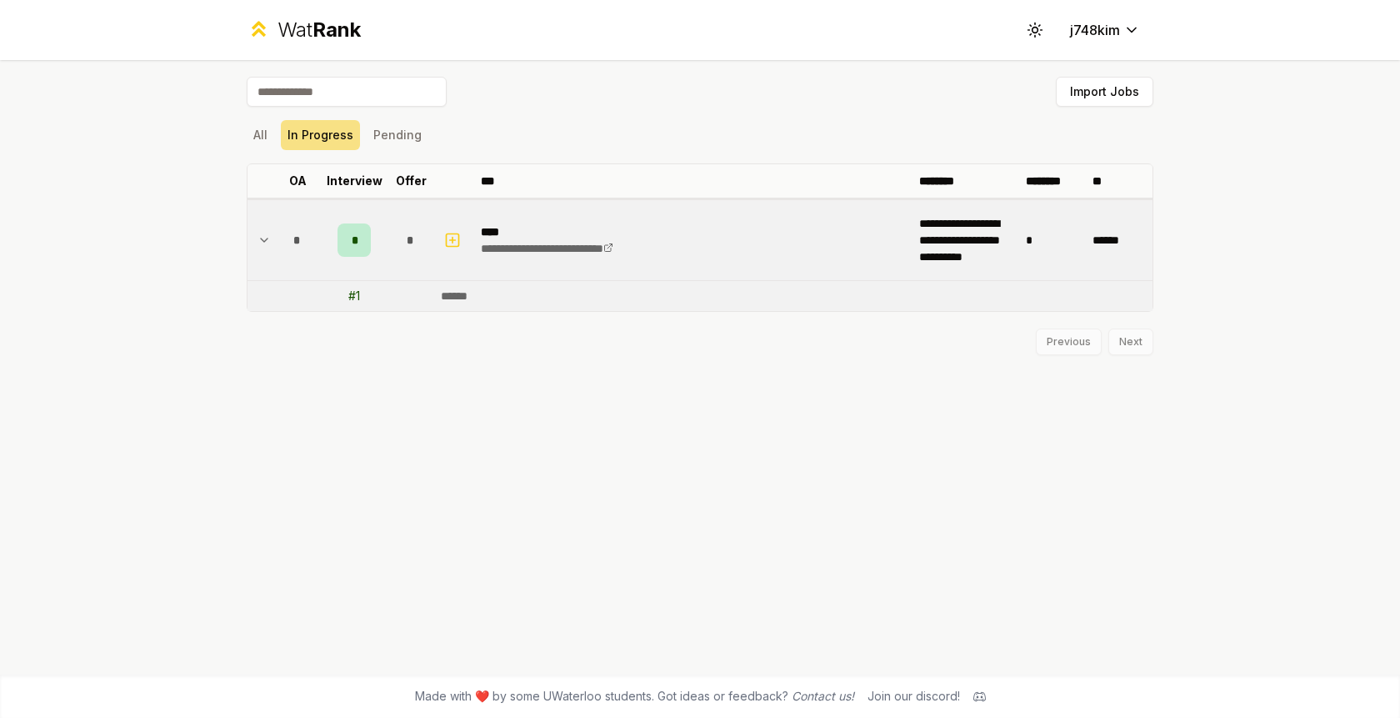
click at [341, 237] on div "*" at bounding box center [354, 239] width 33 height 33
click at [341, 237] on div "*" at bounding box center [354, 238] width 33 height 33
click at [367, 307] on td "# 1" at bounding box center [354, 296] width 67 height 30
click at [365, 302] on td "# 1" at bounding box center [354, 296] width 67 height 30
click at [270, 238] on icon at bounding box center [264, 240] width 13 height 20
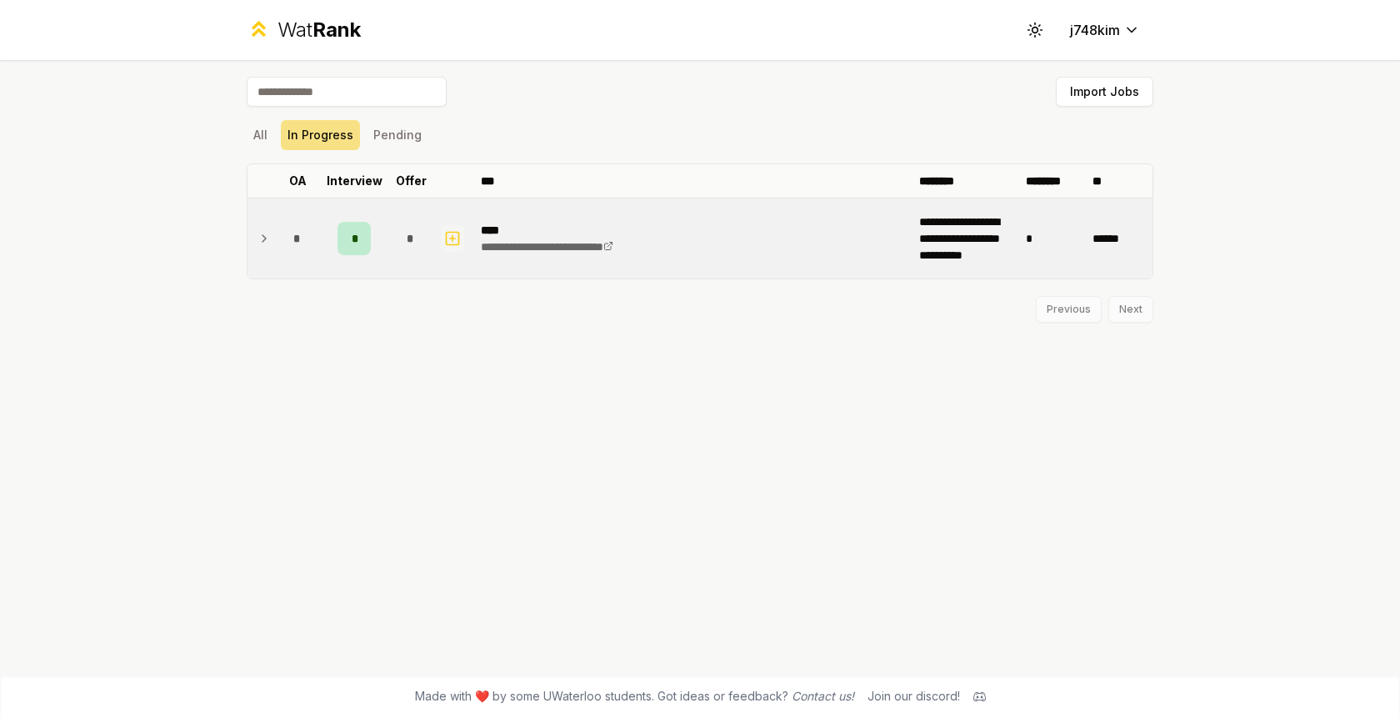
click at [452, 241] on icon "button" at bounding box center [452, 238] width 17 height 20
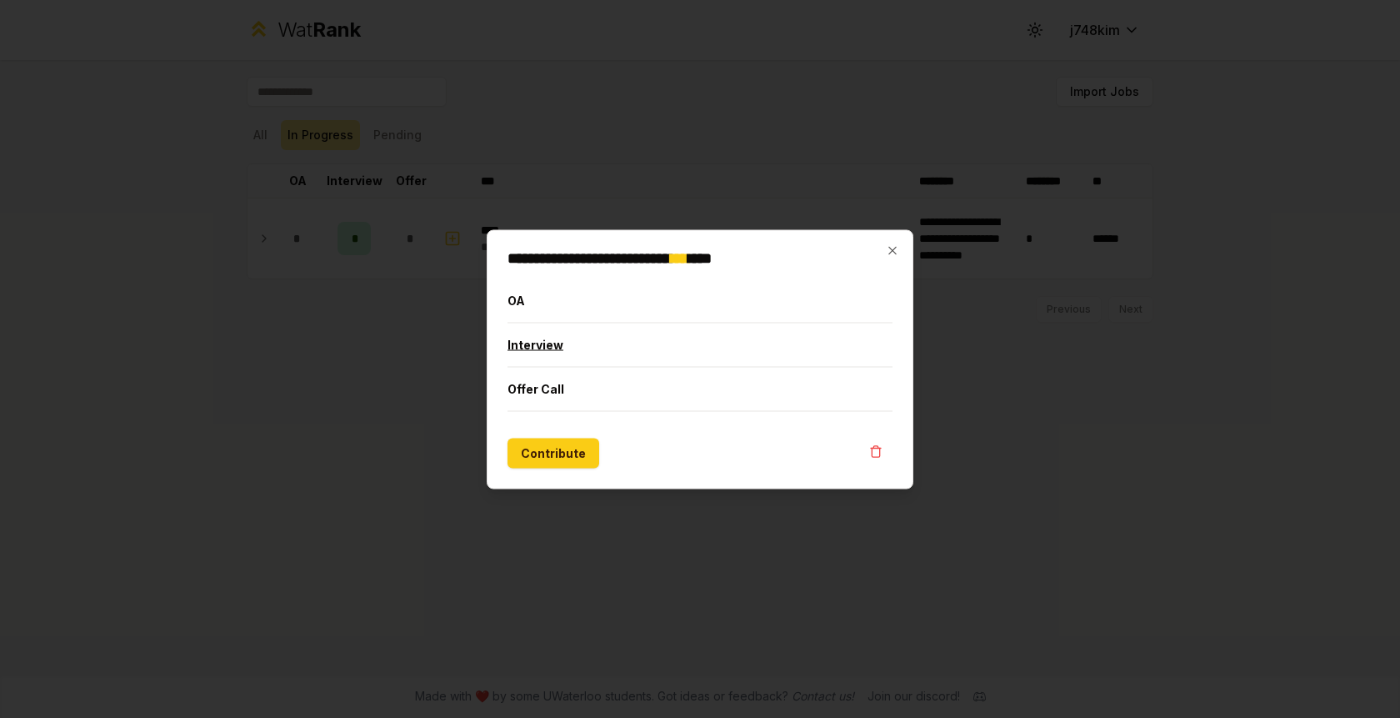
click at [624, 351] on button "Interview" at bounding box center [700, 344] width 385 height 43
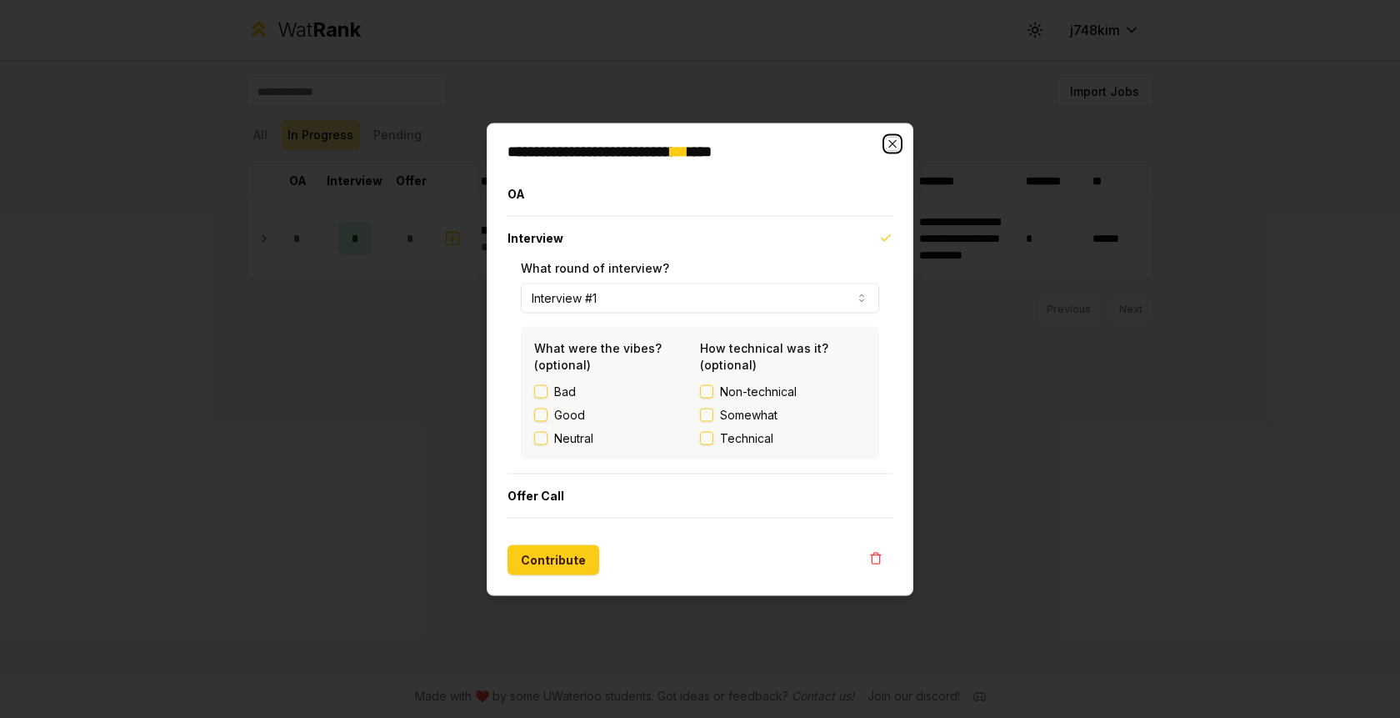
click at [891, 148] on icon "button" at bounding box center [892, 143] width 13 height 13
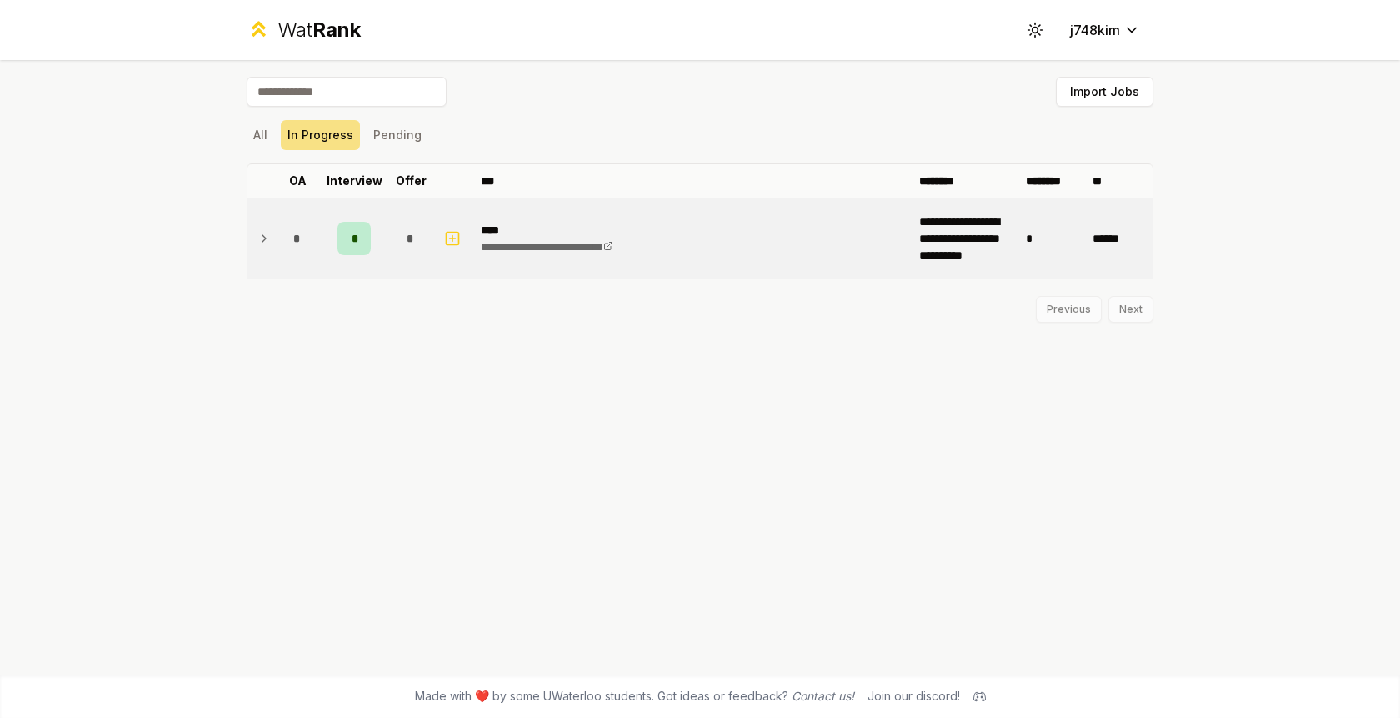
click at [362, 240] on div "*" at bounding box center [354, 238] width 33 height 33
click at [454, 243] on icon "button" at bounding box center [452, 240] width 17 height 20
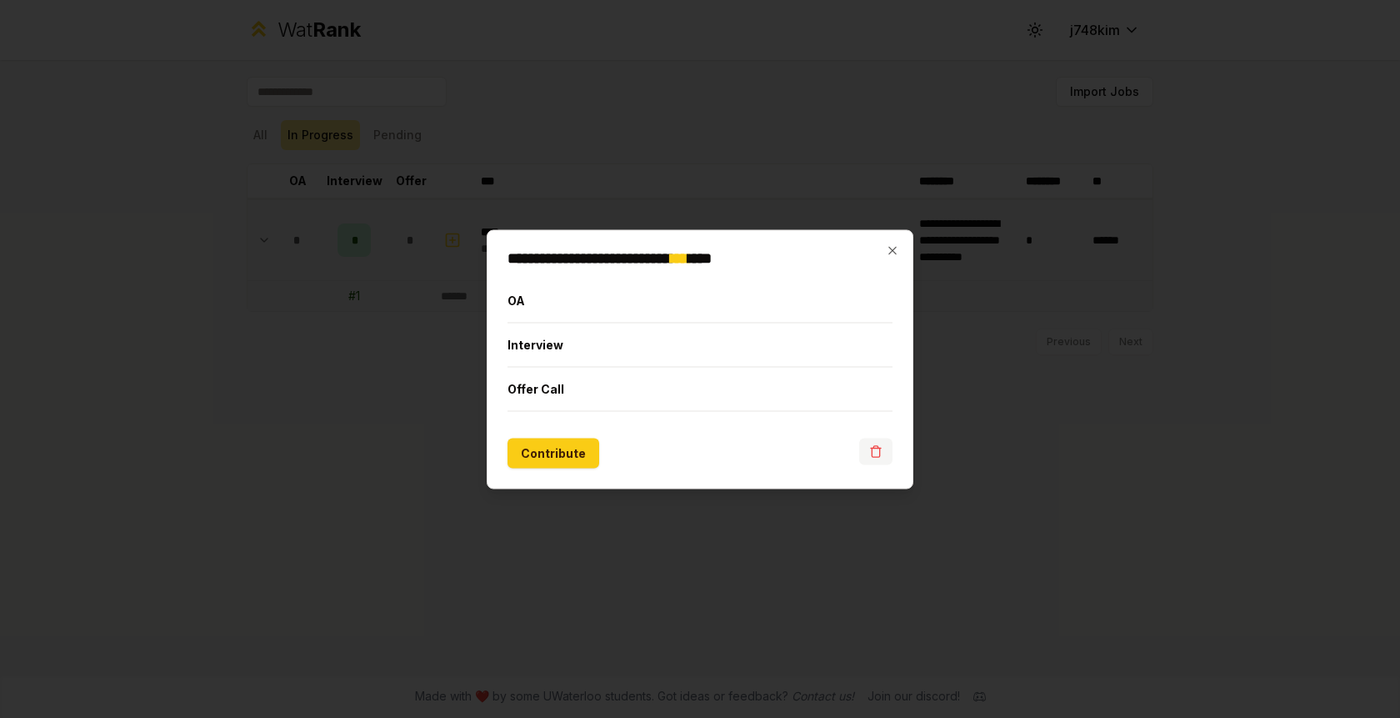
click at [874, 438] on button "button" at bounding box center [875, 451] width 33 height 27
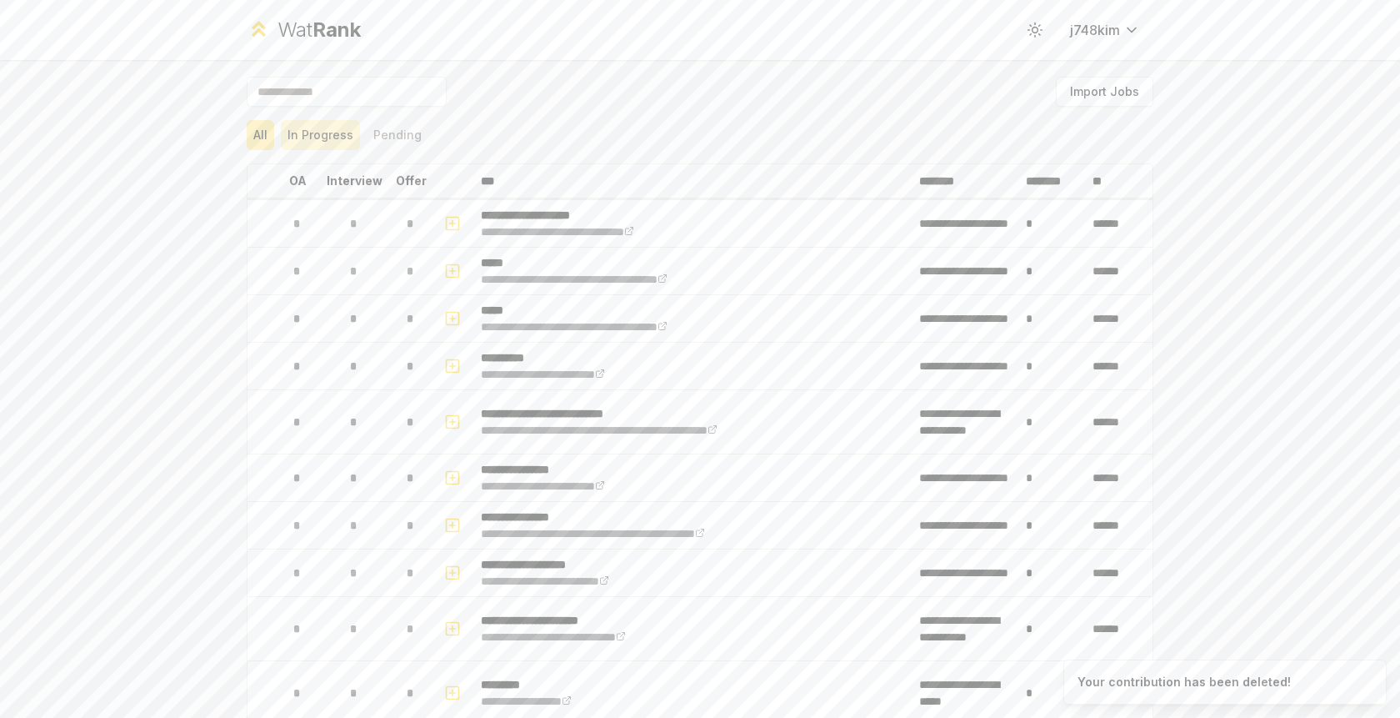
click at [312, 138] on button "In Progress" at bounding box center [320, 135] width 79 height 30
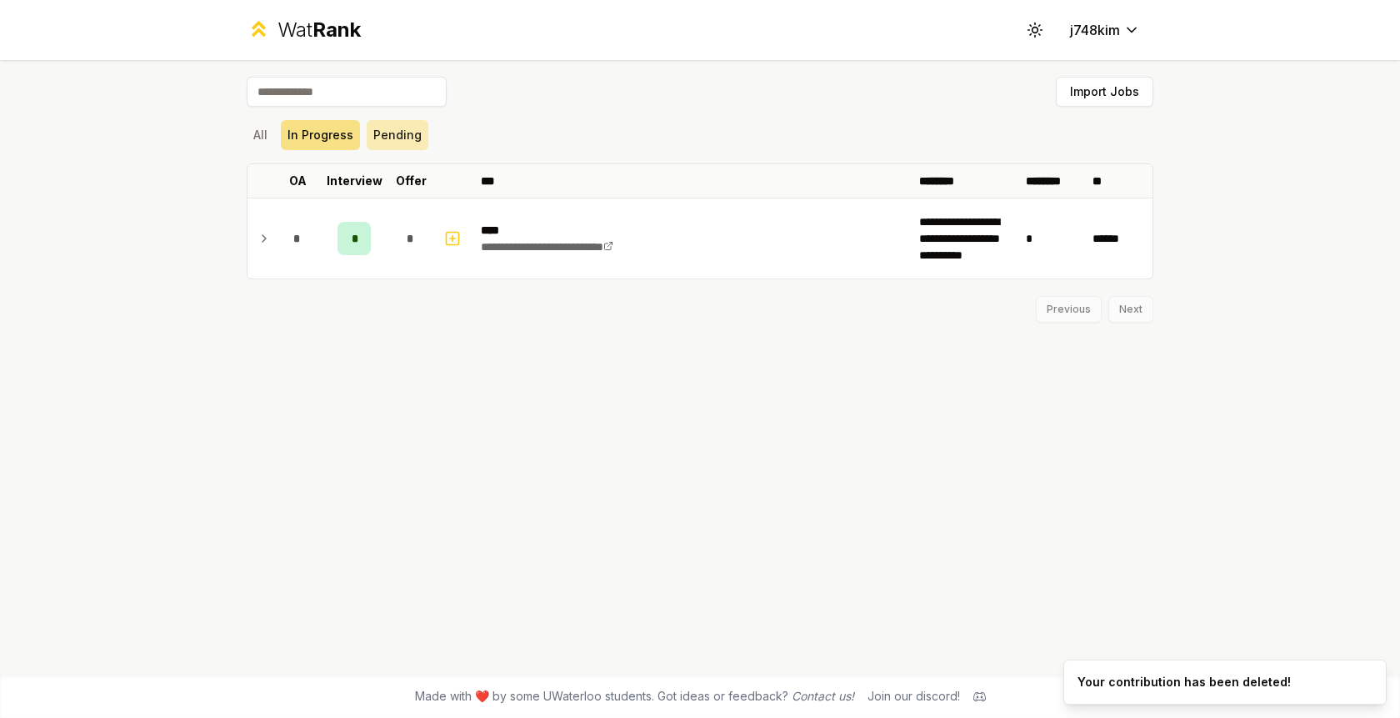
click at [372, 138] on button "Pending" at bounding box center [398, 135] width 62 height 30
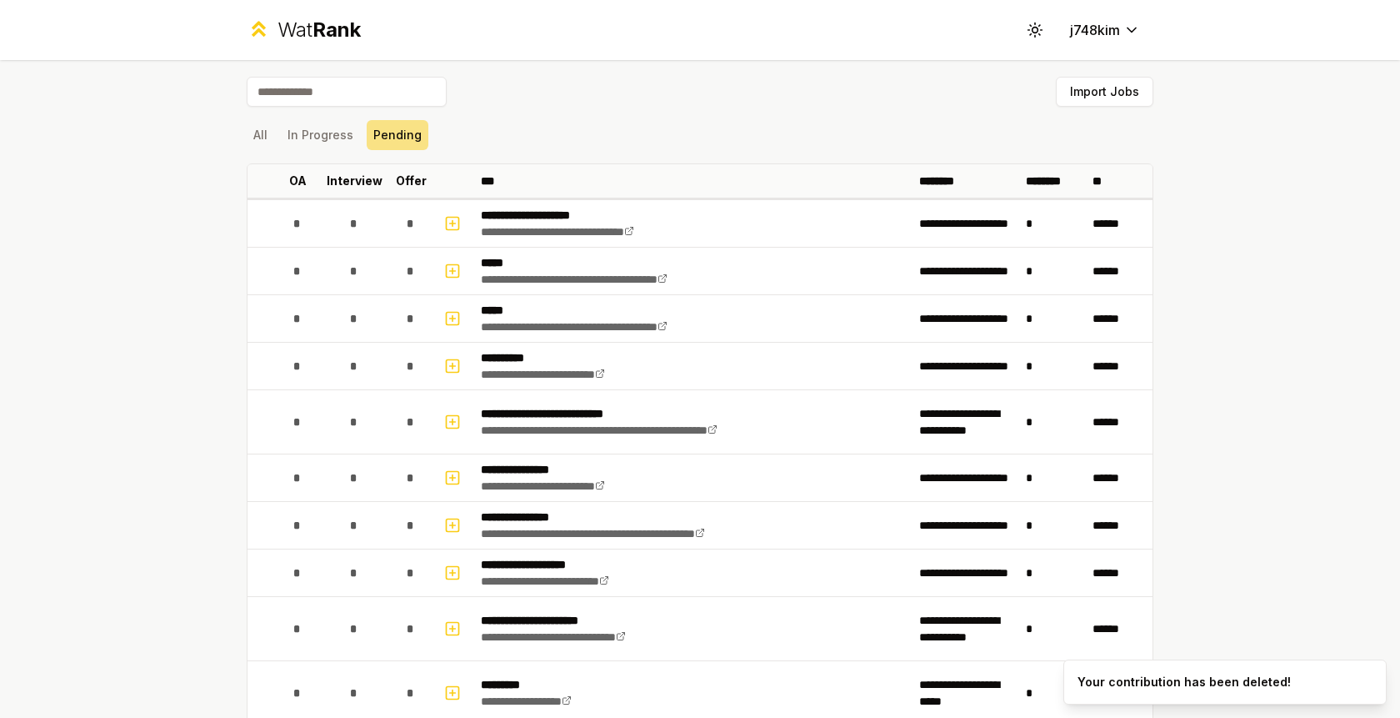
click at [325, 24] on span "Rank" at bounding box center [337, 30] width 48 height 24
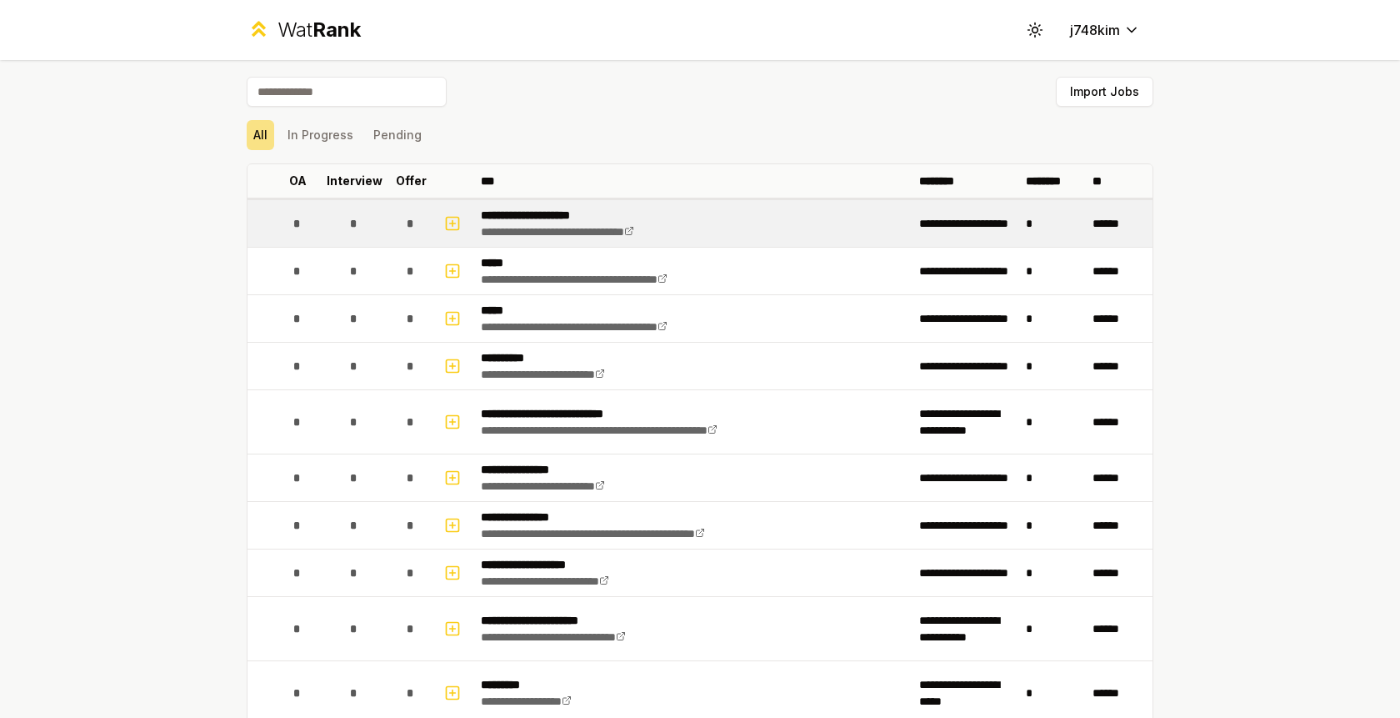
click at [524, 213] on p "**********" at bounding box center [586, 215] width 210 height 17
click at [453, 218] on icon "button" at bounding box center [452, 223] width 17 height 20
